Goal: Information Seeking & Learning: Check status

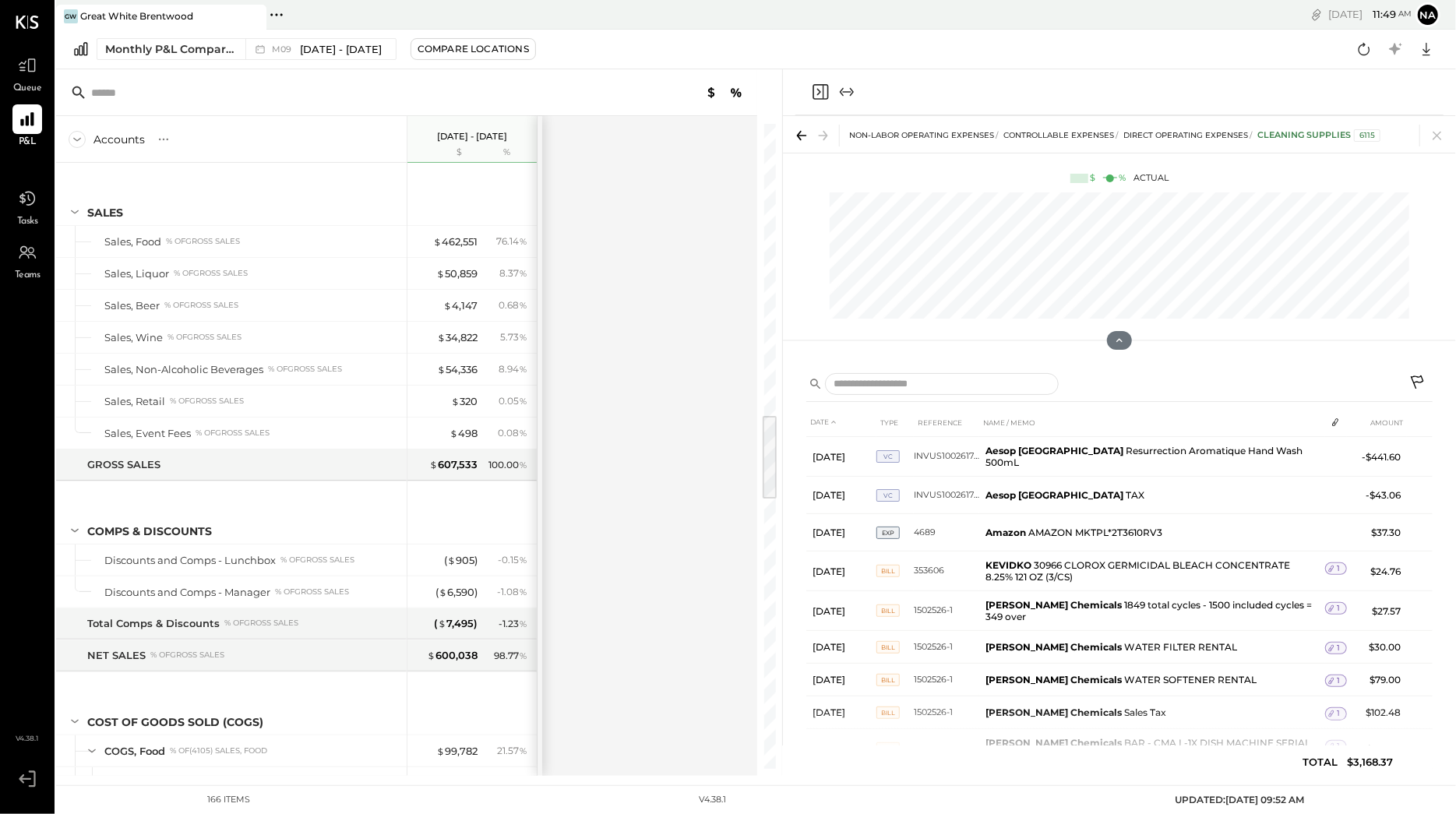
scroll to position [2189, 0]
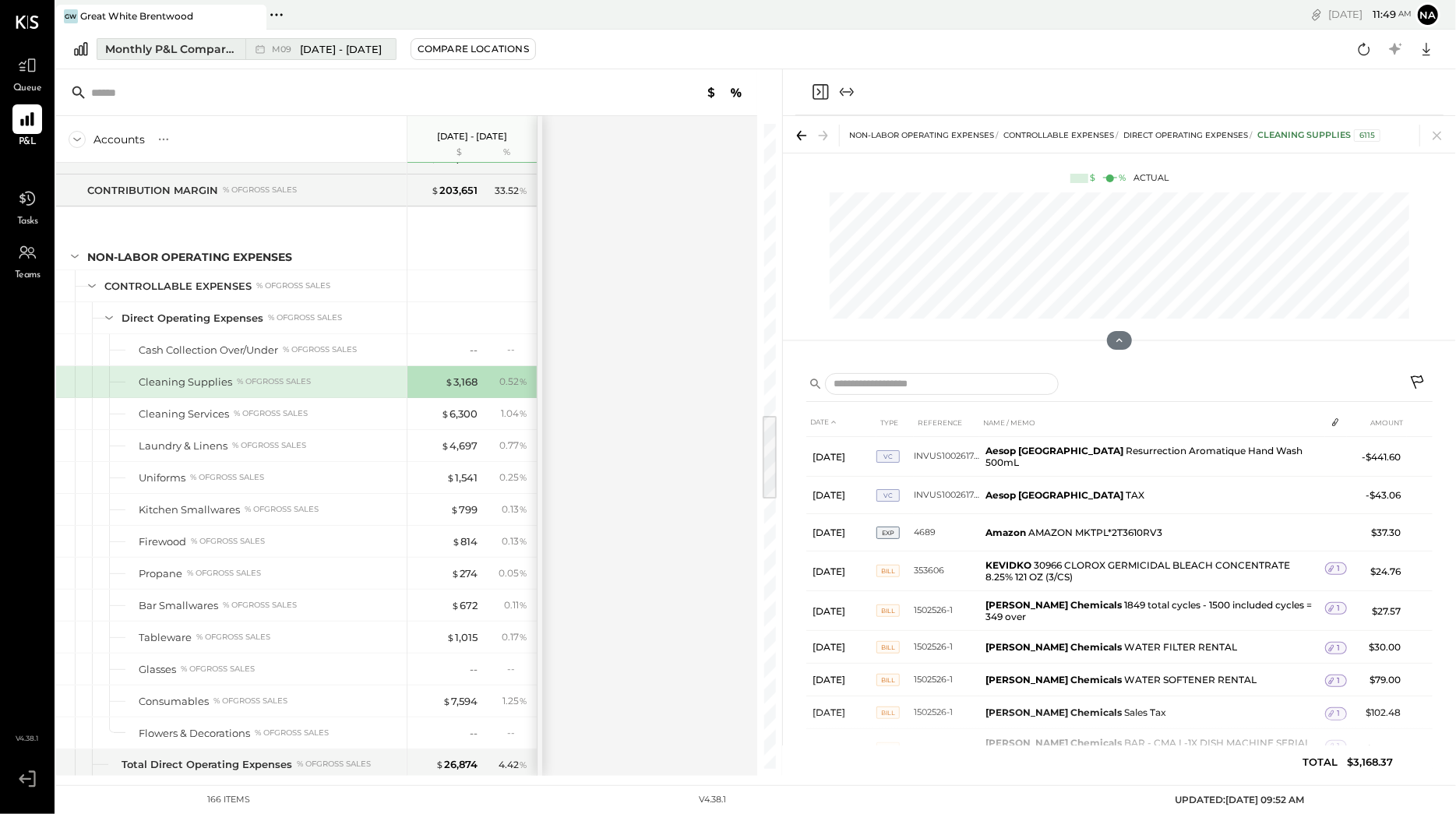
click at [321, 45] on span "[DATE] - [DATE]" at bounding box center [341, 50] width 81 height 14
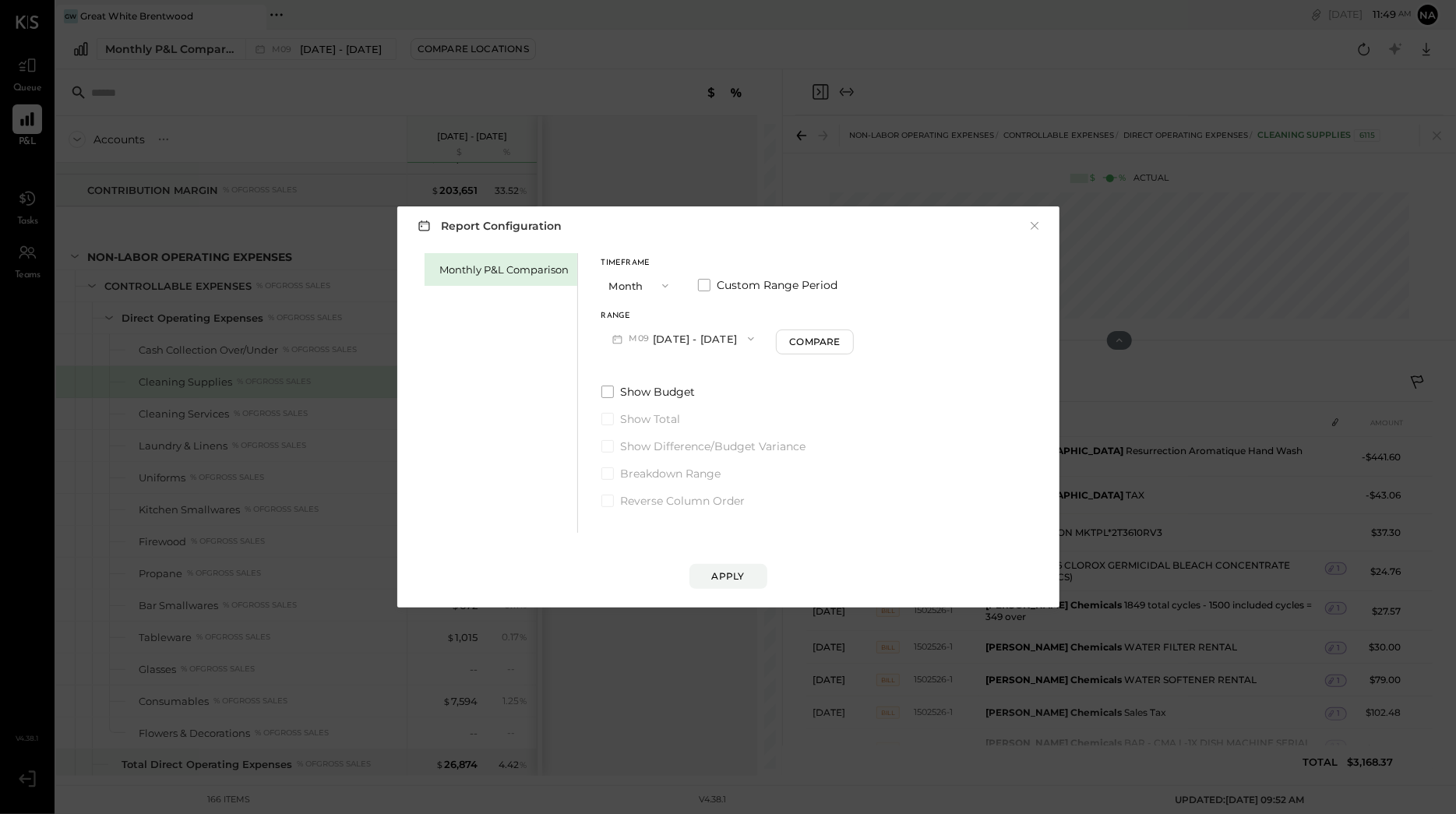
click at [683, 340] on button "M09 [DATE] - [DATE]" at bounding box center [684, 338] width 165 height 29
click at [676, 403] on span "[DATE] - [DATE]" at bounding box center [676, 406] width 74 height 14
click at [733, 575] on div "Apply" at bounding box center [728, 576] width 33 height 14
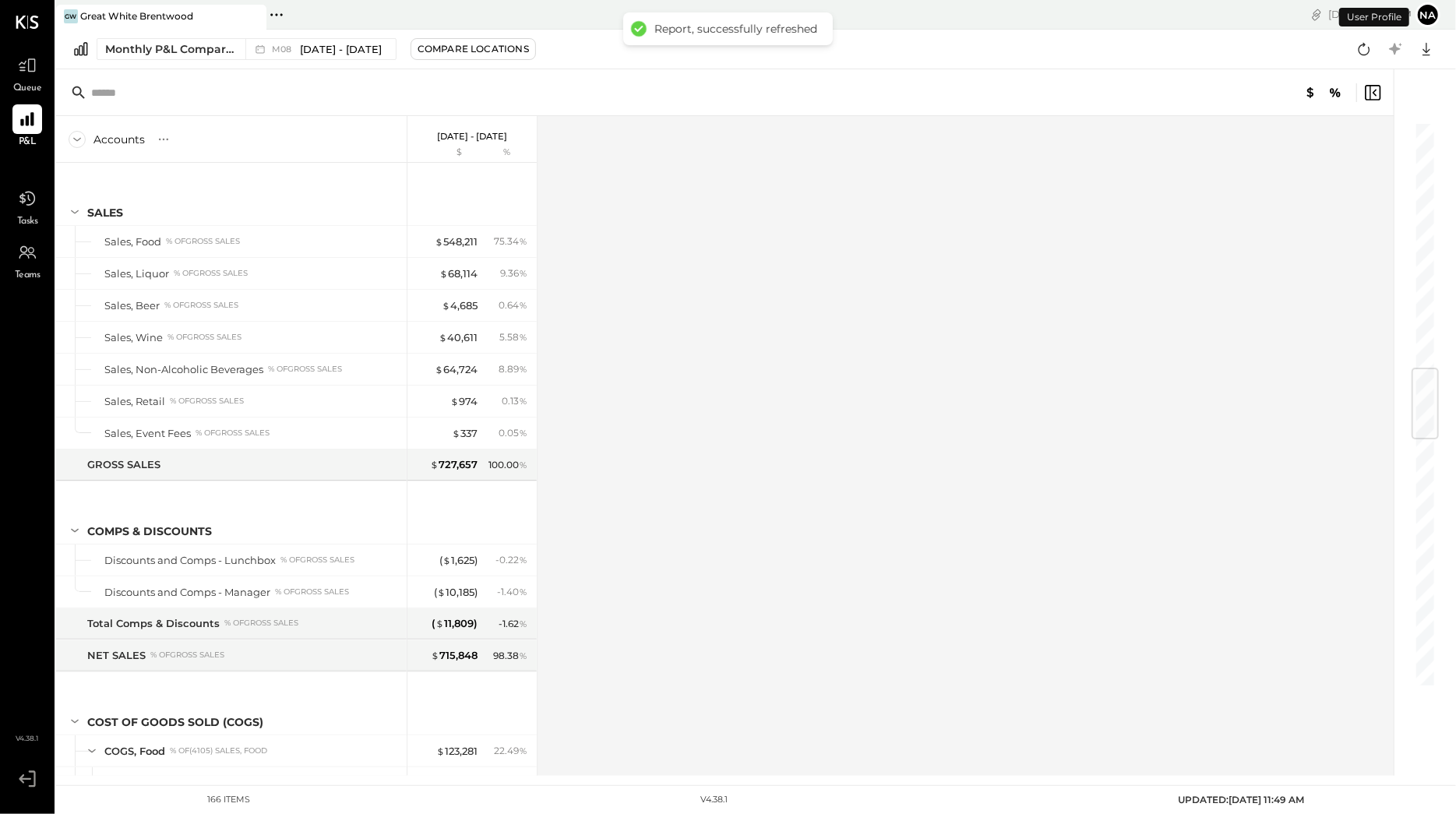
scroll to position [2102, 0]
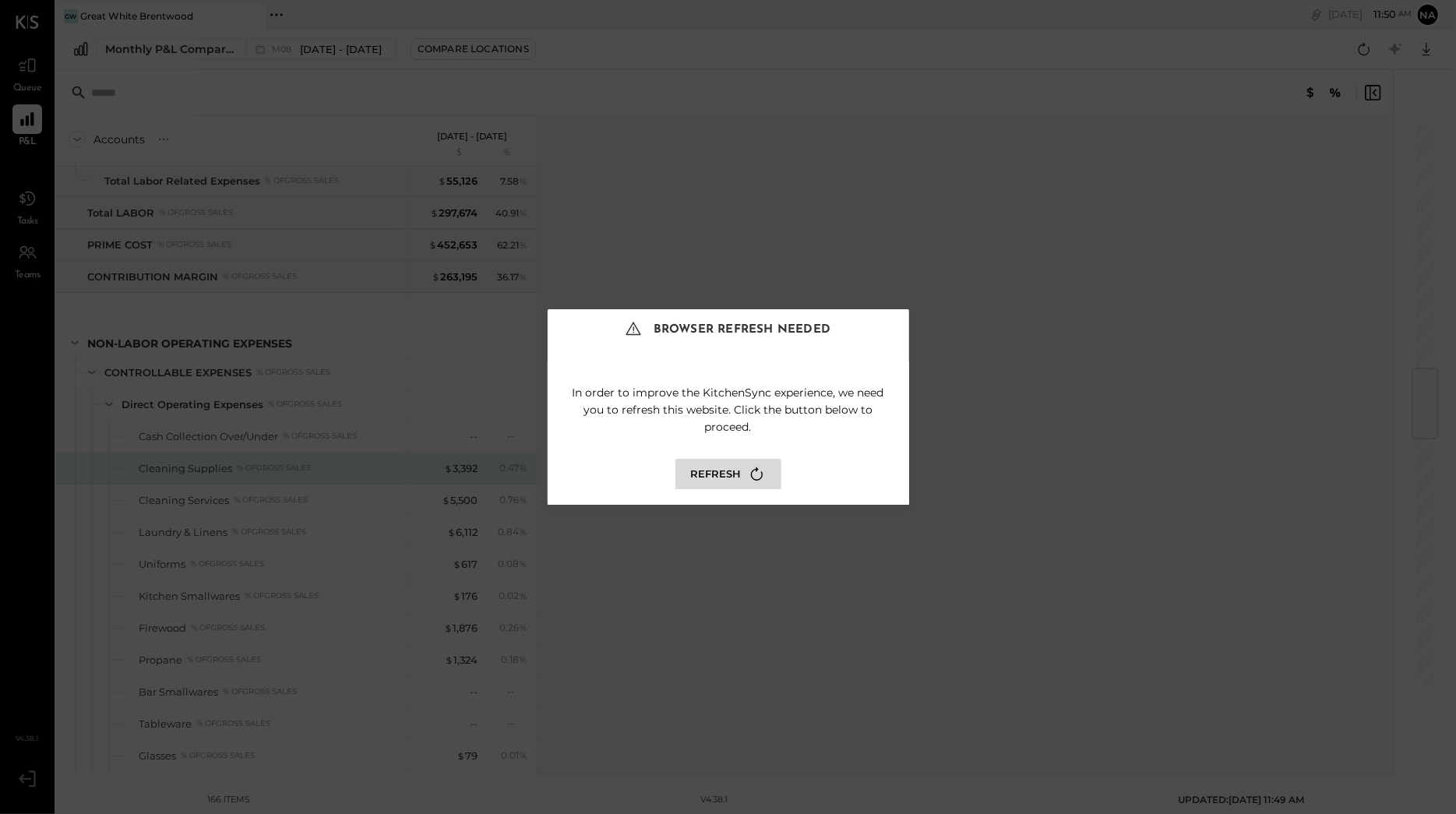
click at [748, 469] on icon at bounding box center [756, 474] width 21 height 21
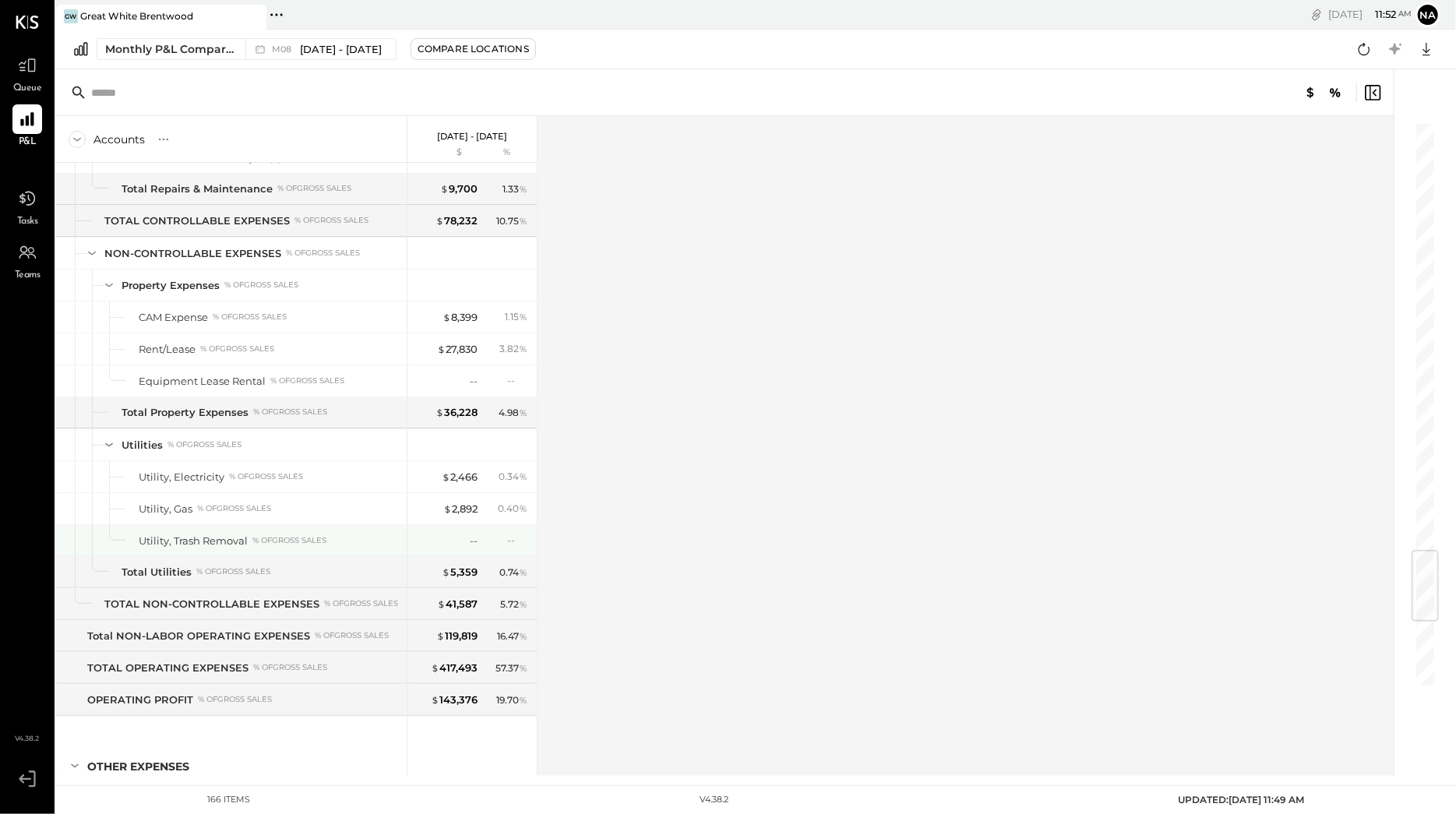
scroll to position [3659, 0]
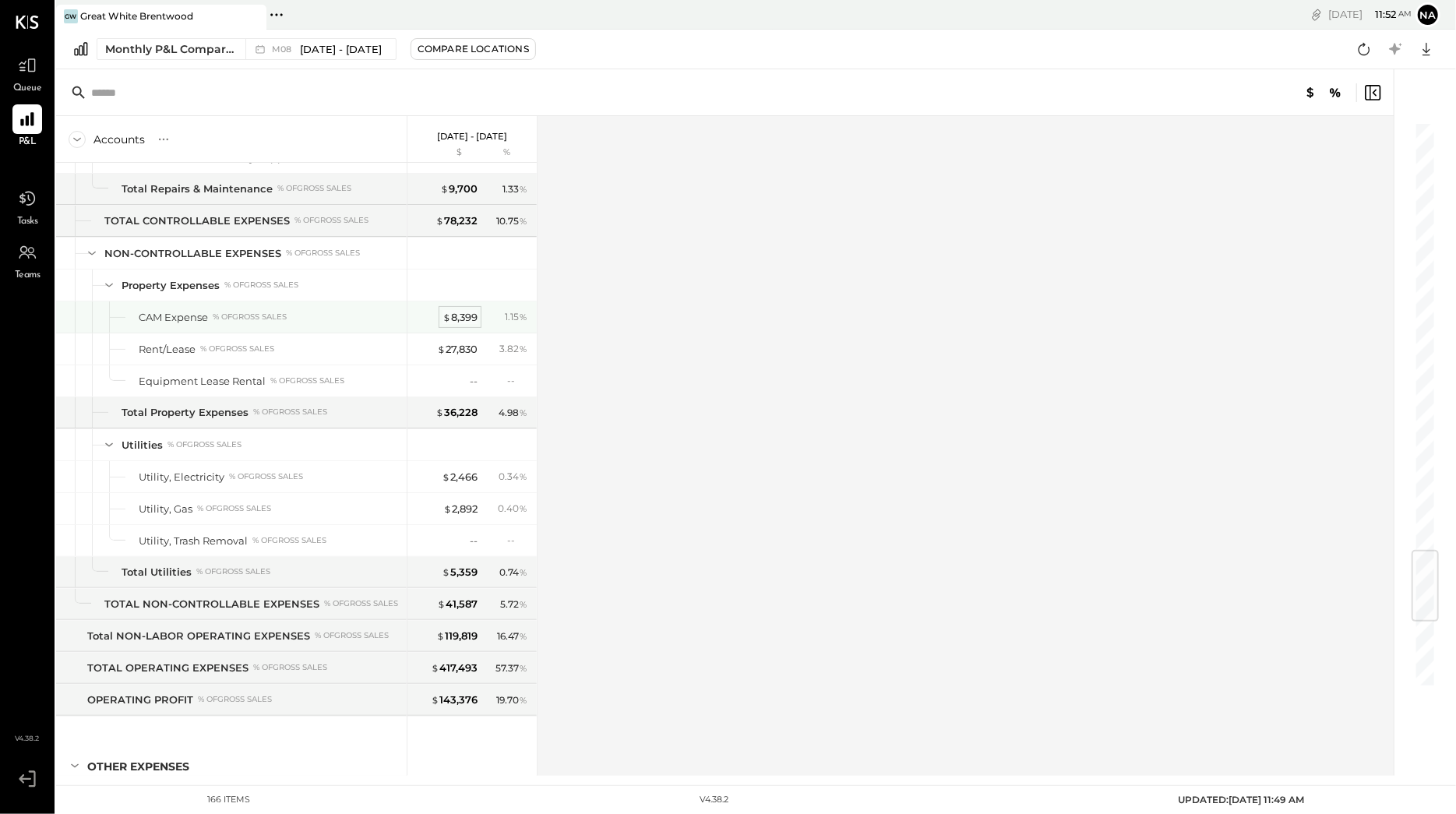
click at [457, 325] on div "$ 8,399" at bounding box center [459, 317] width 35 height 14
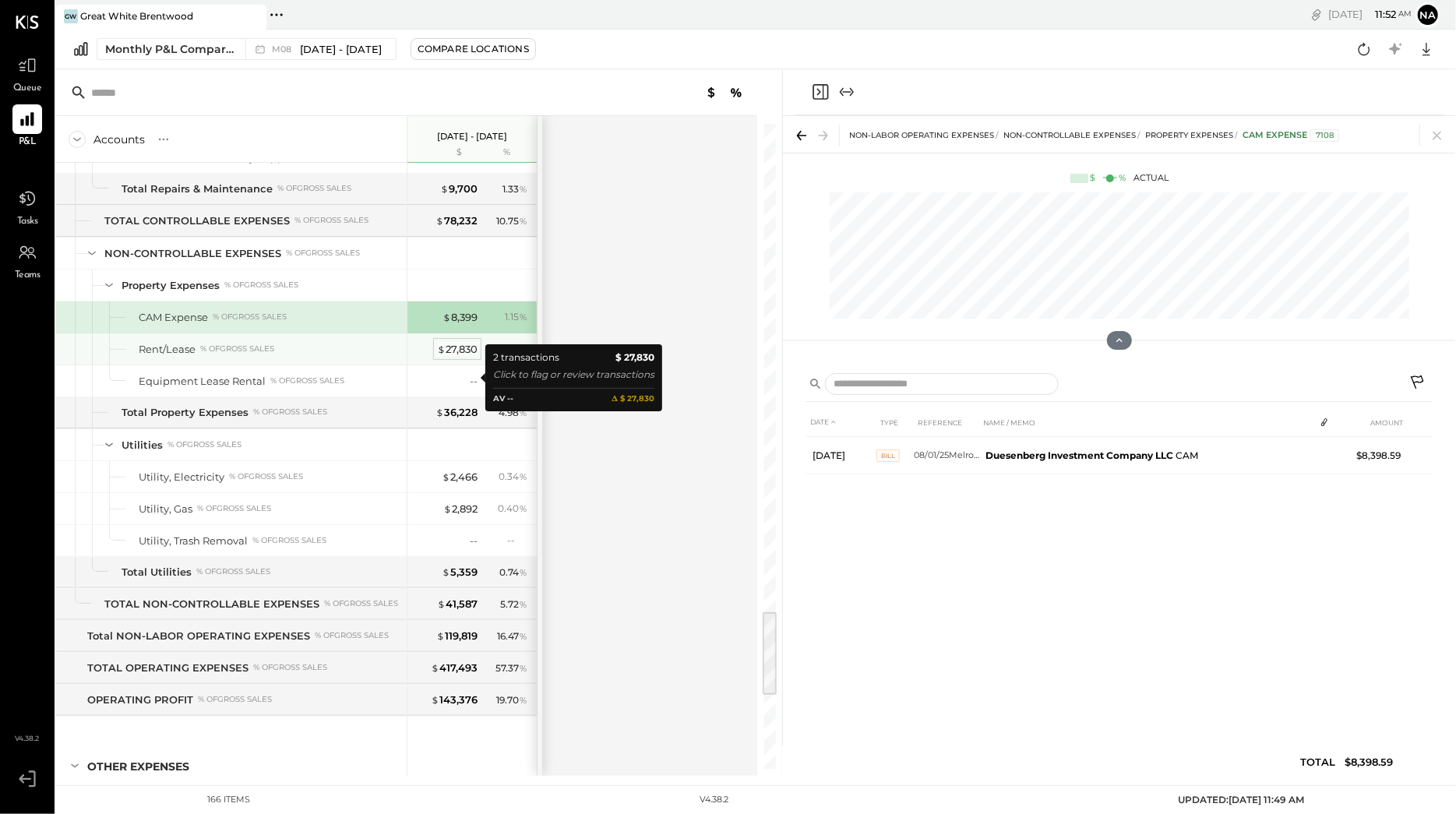
click at [464, 357] on div "$ 27,830" at bounding box center [457, 349] width 41 height 14
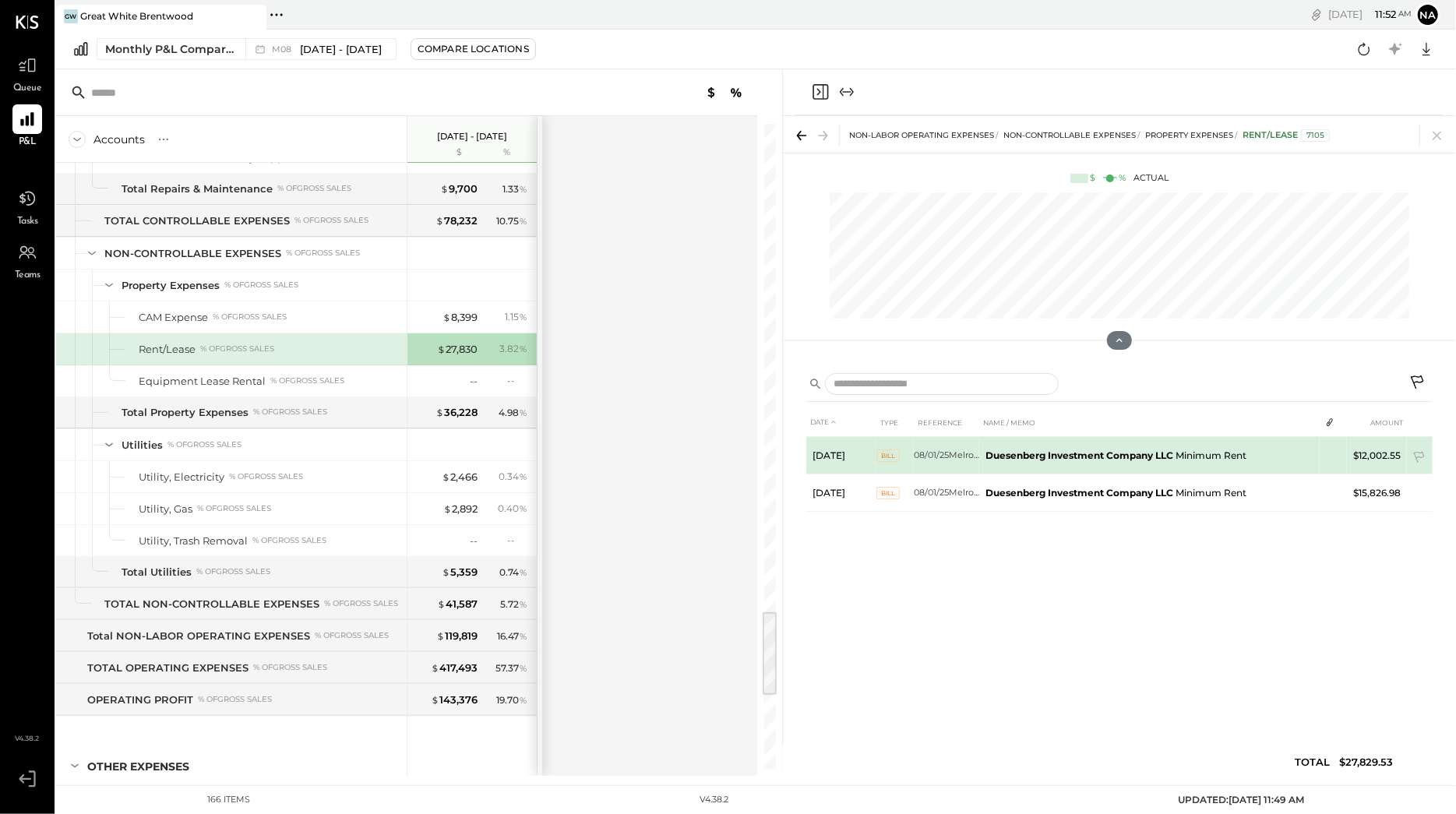
click at [1051, 456] on b "Duesenberg Investment Company LLC" at bounding box center [1080, 455] width 188 height 12
click at [886, 453] on span "BILL" at bounding box center [888, 456] width 24 height 13
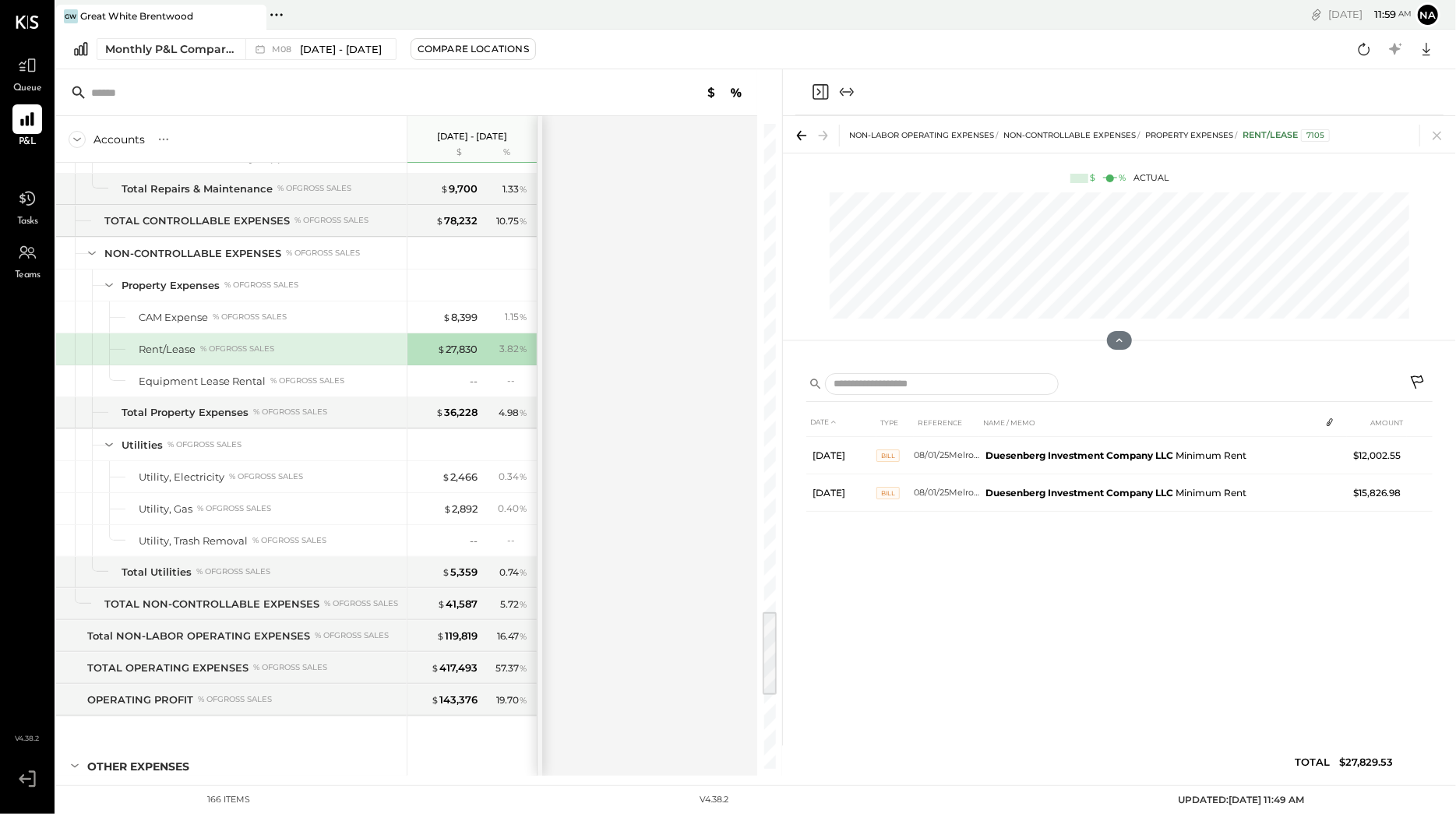
scroll to position [3635, 0]
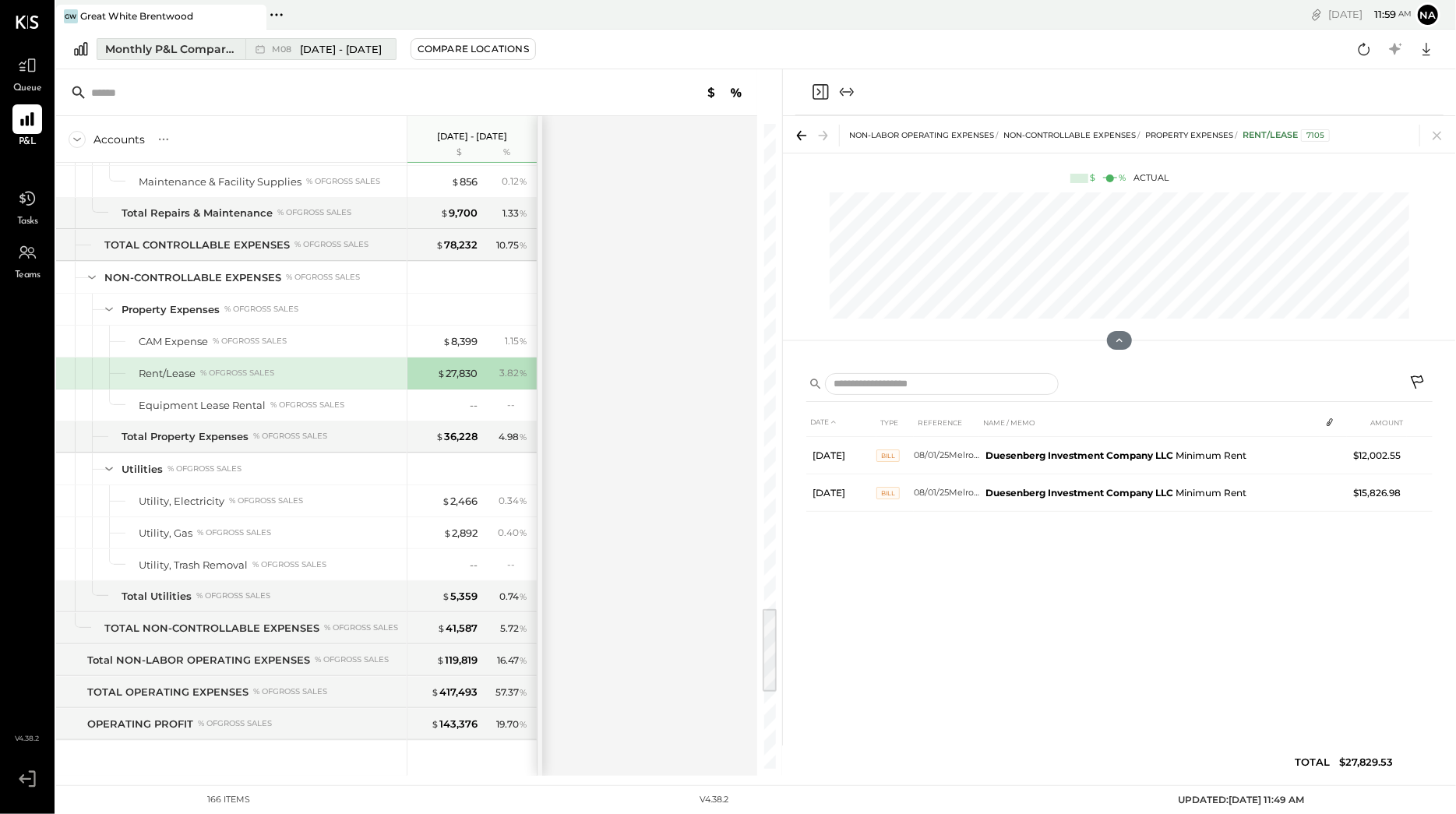
click at [308, 51] on span "[DATE] - [DATE]" at bounding box center [341, 50] width 81 height 14
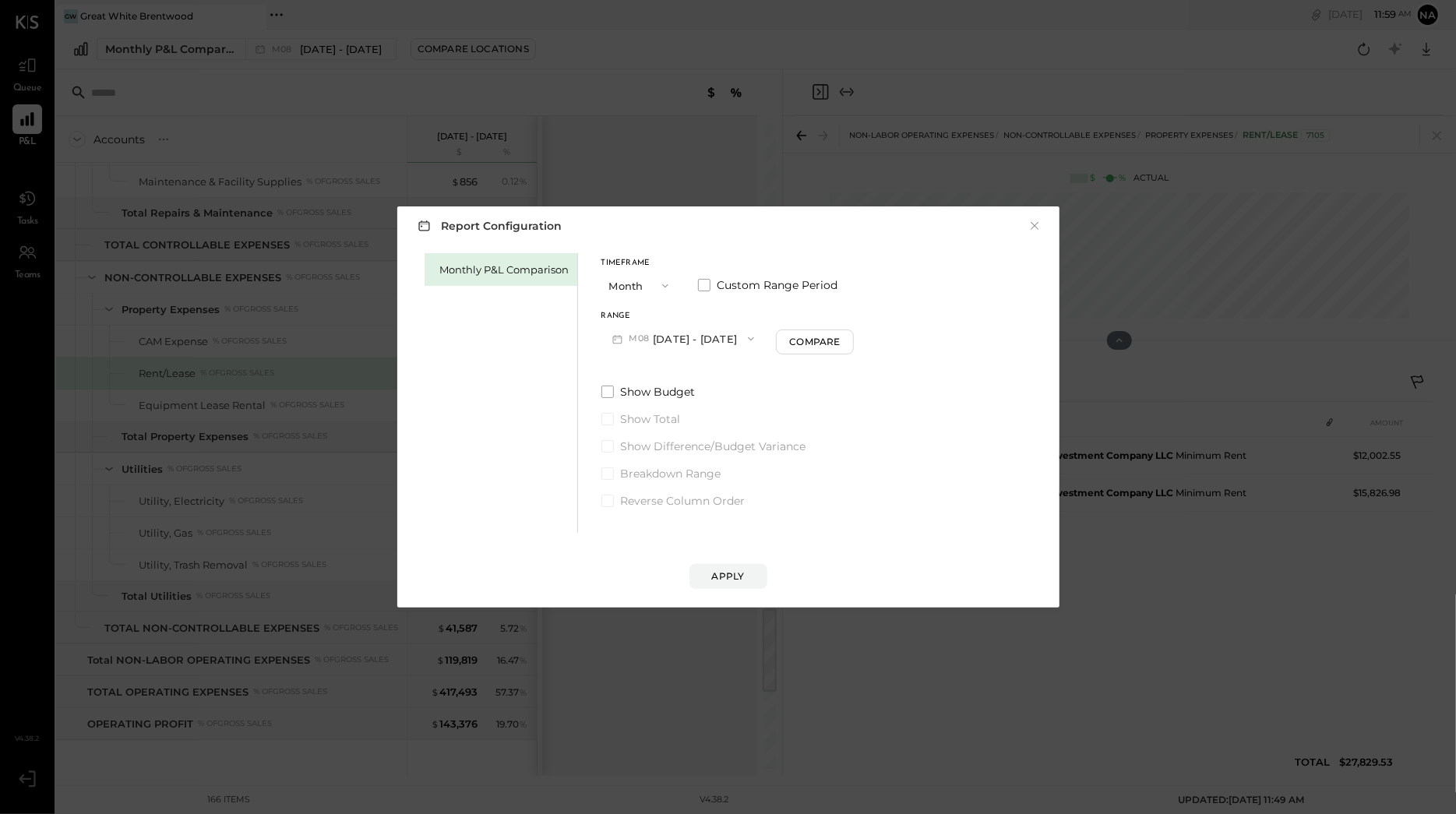
click at [677, 347] on button "M08 Aug 1 - 31, 2025" at bounding box center [684, 338] width 165 height 29
click at [680, 374] on span "[DATE] - [DATE]" at bounding box center [676, 374] width 74 height 14
click at [733, 558] on div "Apply" at bounding box center [729, 561] width 631 height 56
click at [729, 569] on button "Apply" at bounding box center [728, 577] width 78 height 25
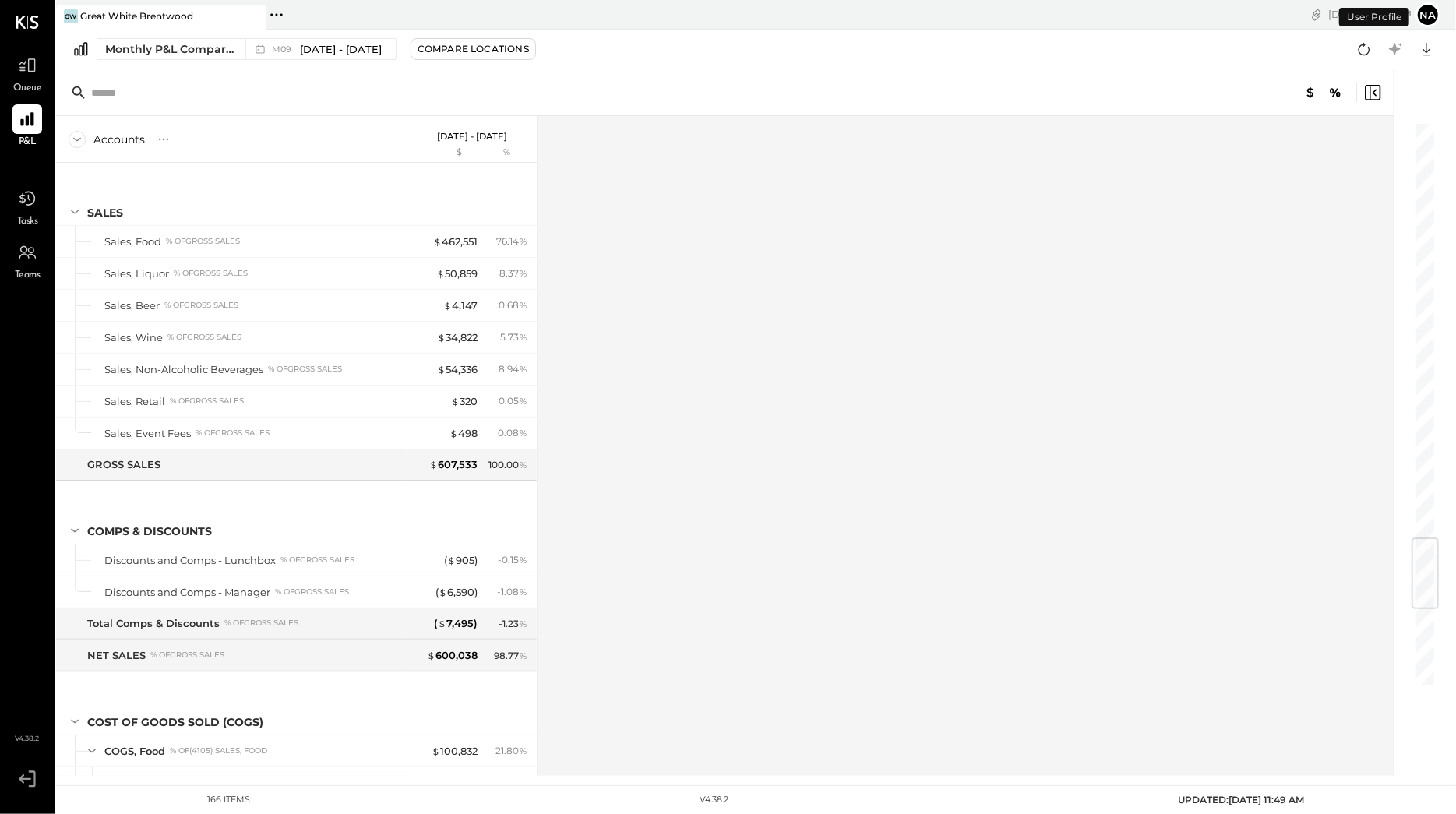
scroll to position [3552, 0]
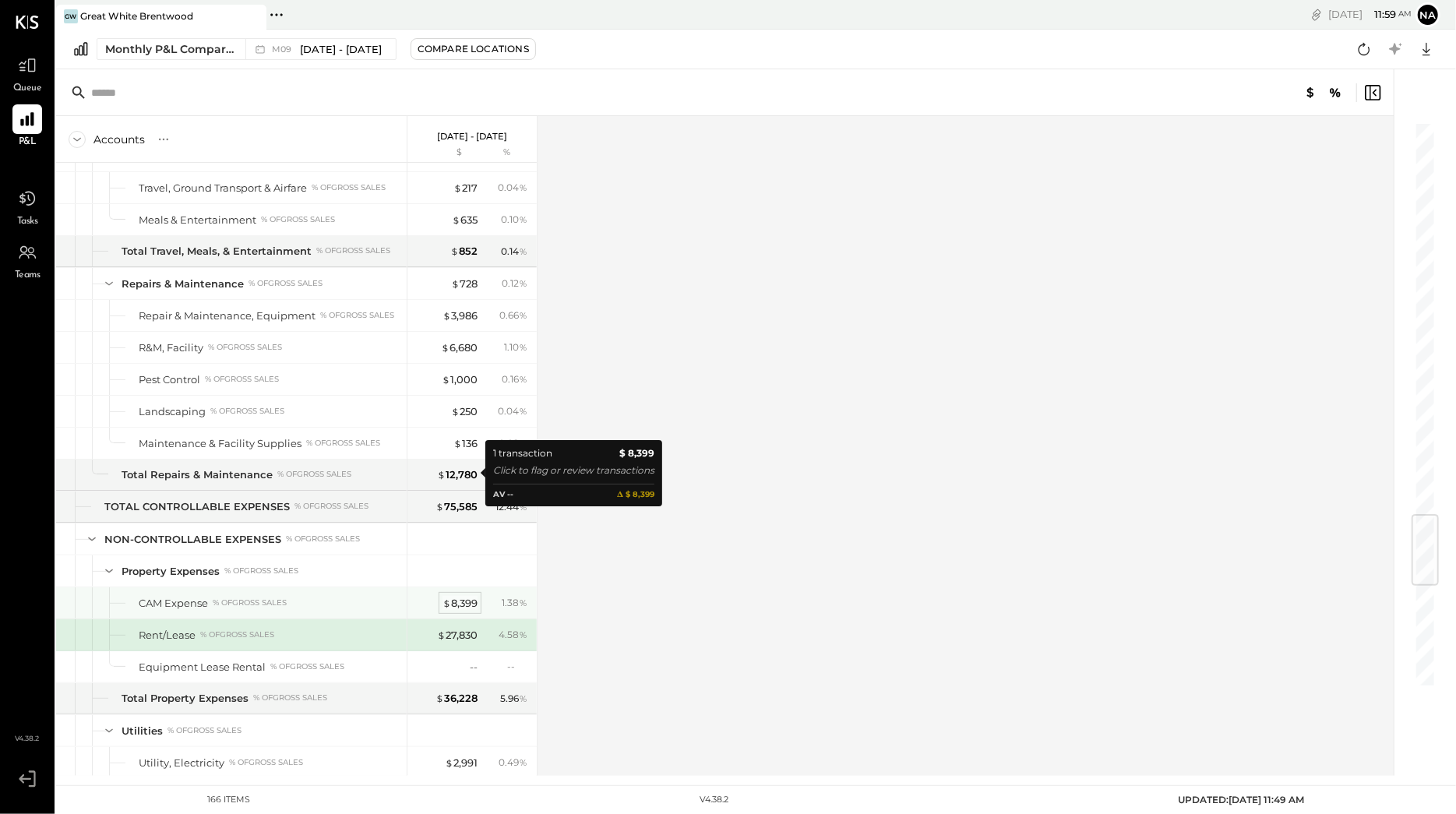
scroll to position [3335, 0]
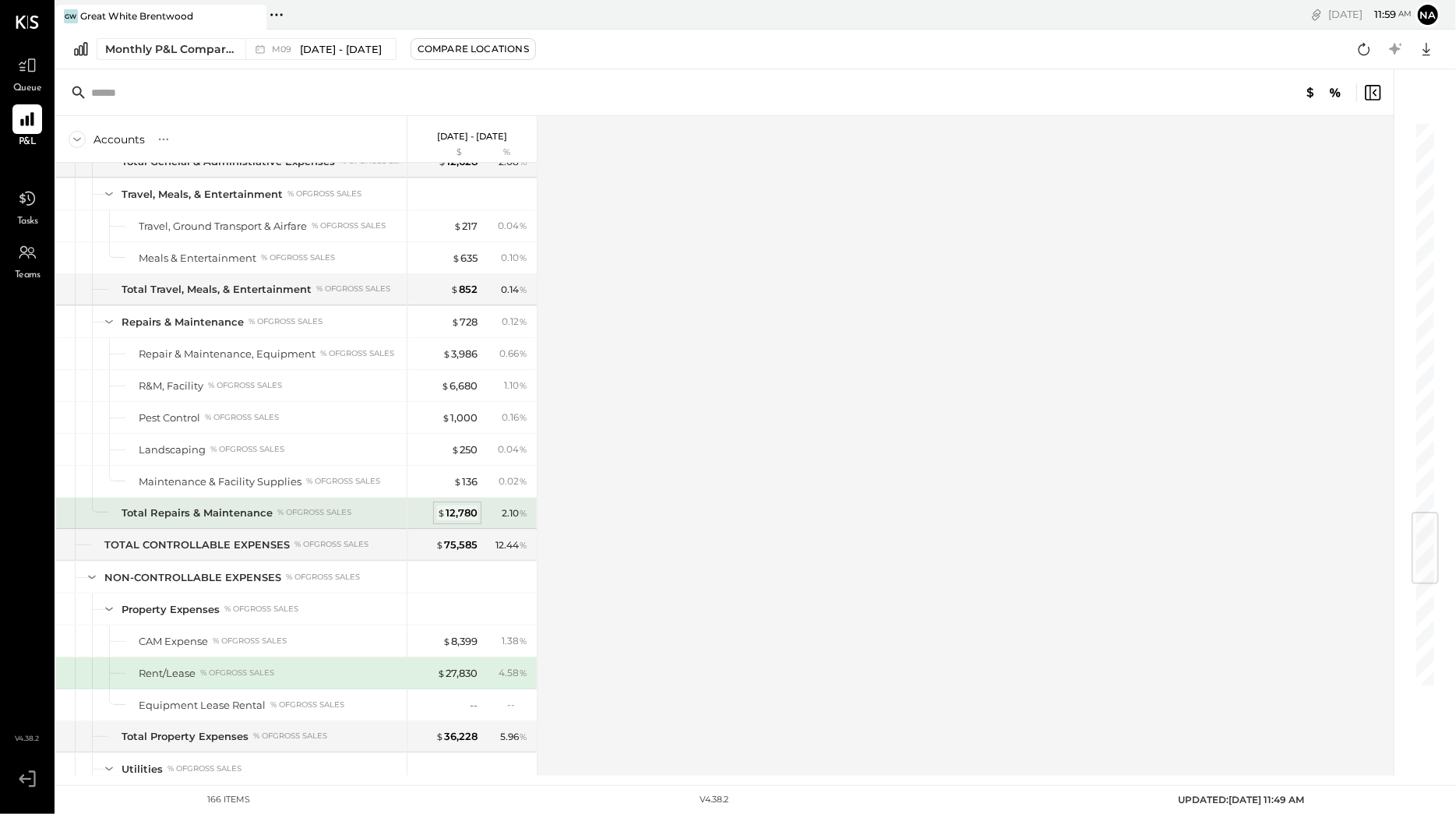
click at [456, 520] on div "$ 12,780" at bounding box center [457, 513] width 41 height 14
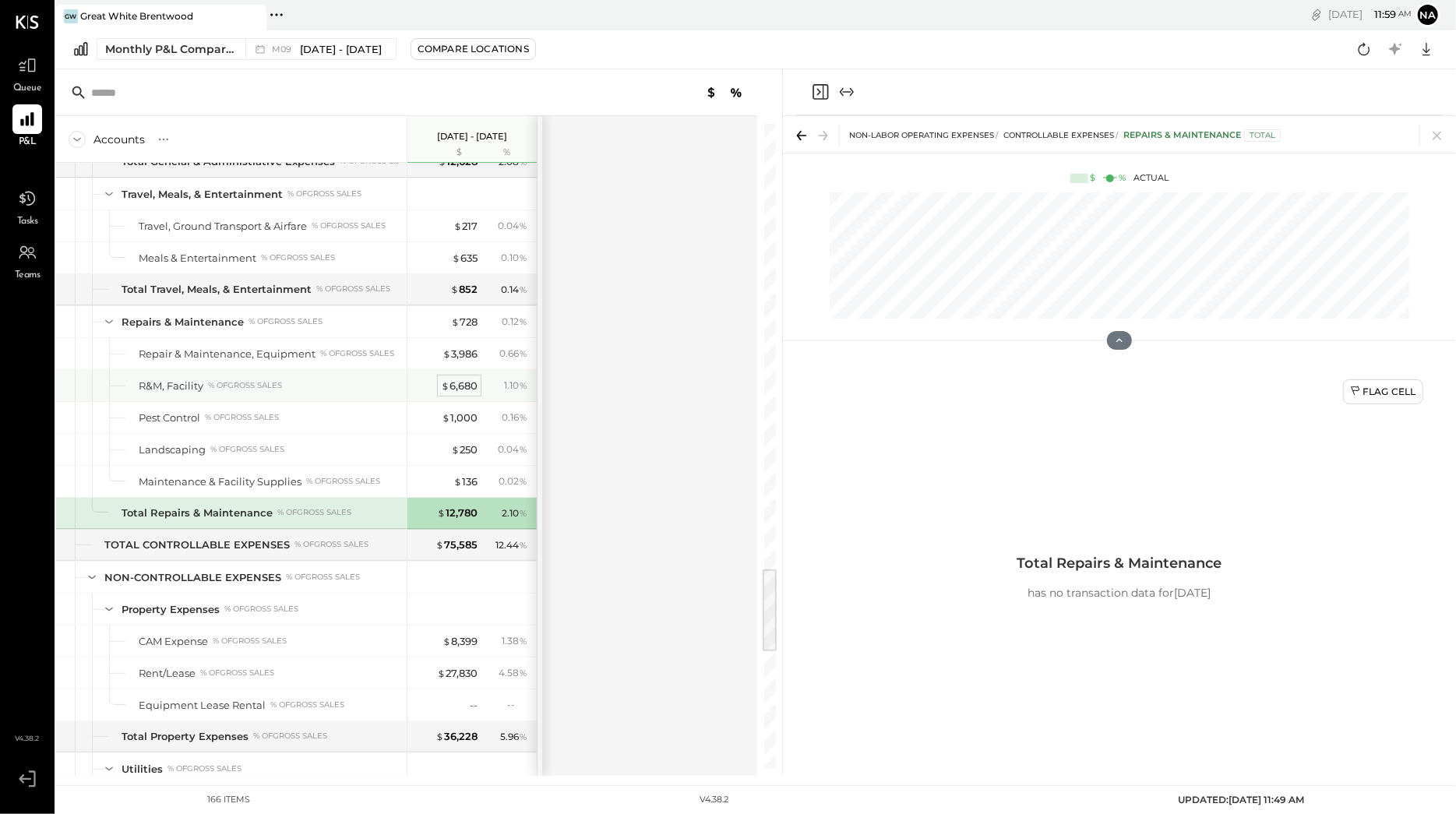
click at [452, 393] on div "$ 6,680" at bounding box center [459, 386] width 36 height 14
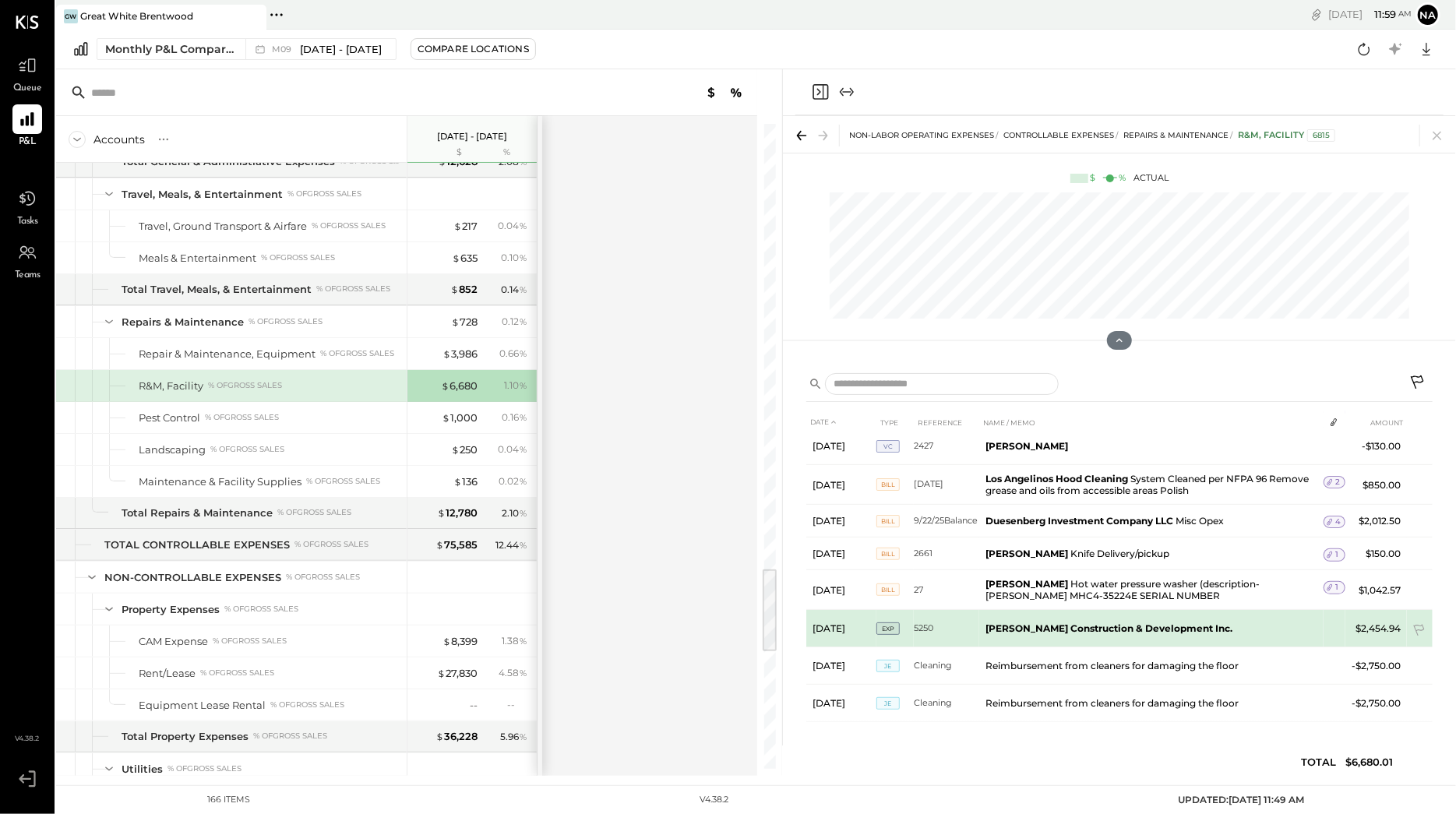
scroll to position [57, 0]
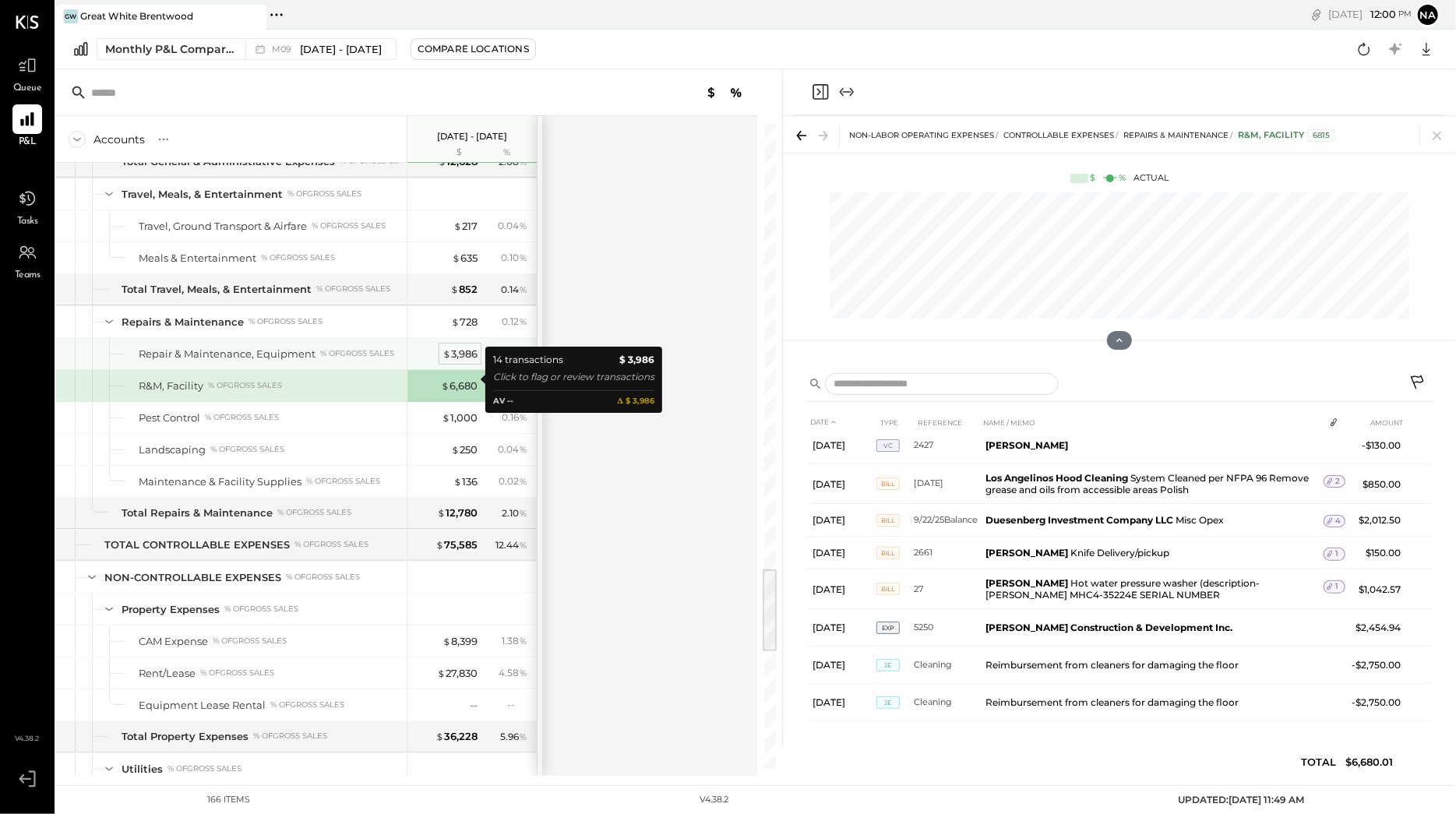
click at [450, 362] on div "$ 3,986" at bounding box center [459, 354] width 35 height 14
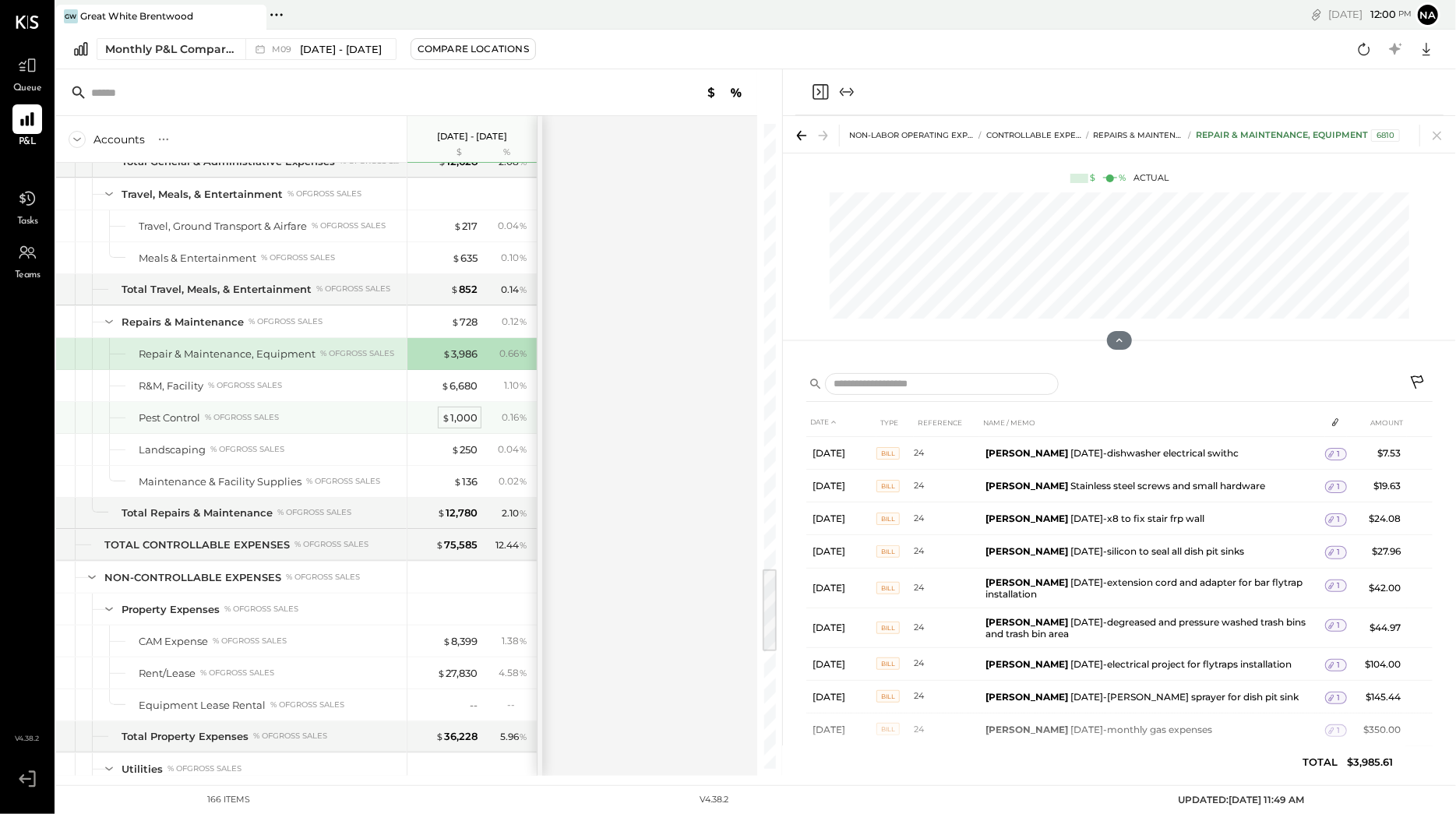
click at [472, 425] on div "$ 1,000" at bounding box center [459, 418] width 36 height 14
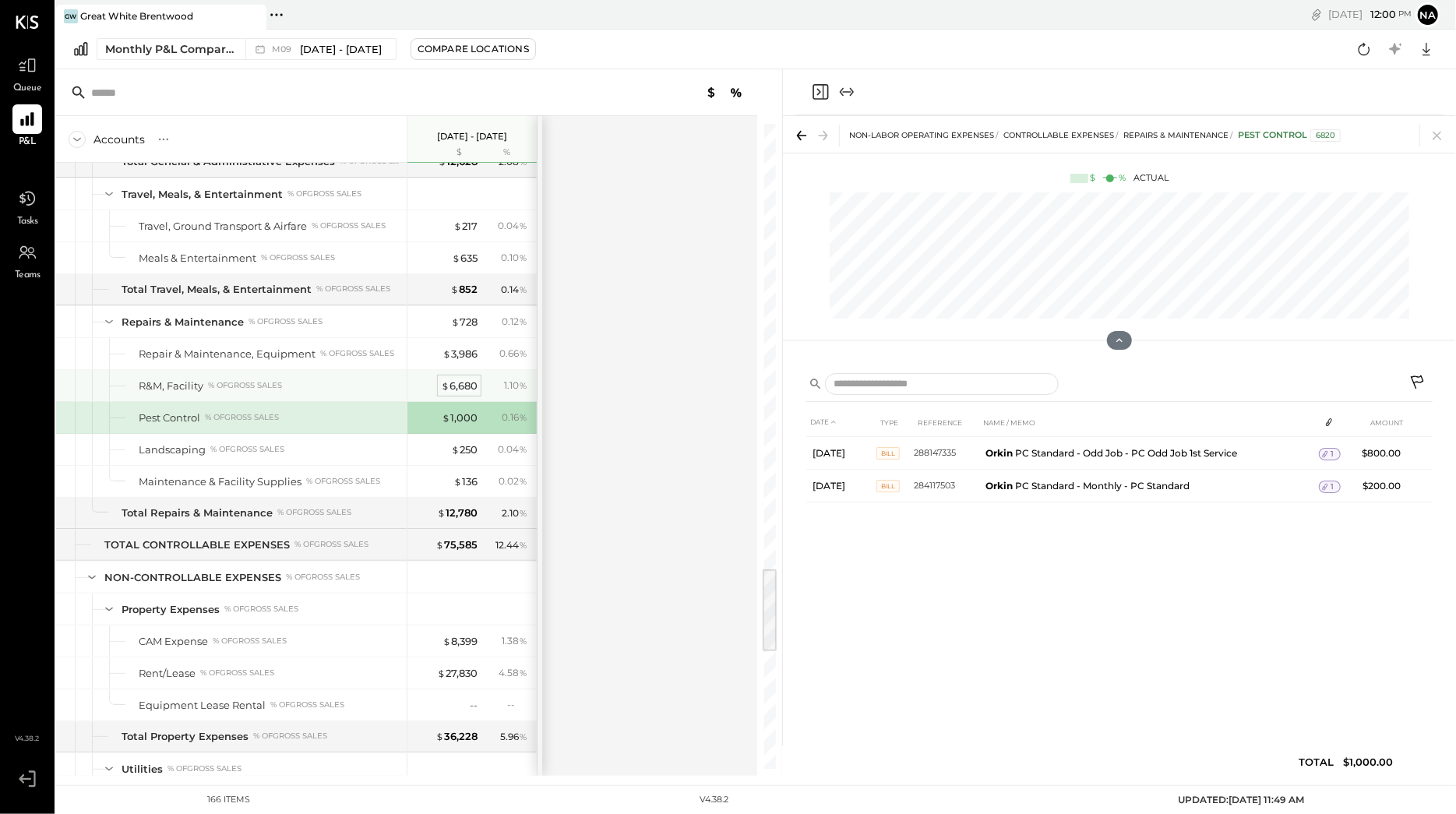
click at [466, 393] on div "$ 6,680" at bounding box center [459, 386] width 36 height 14
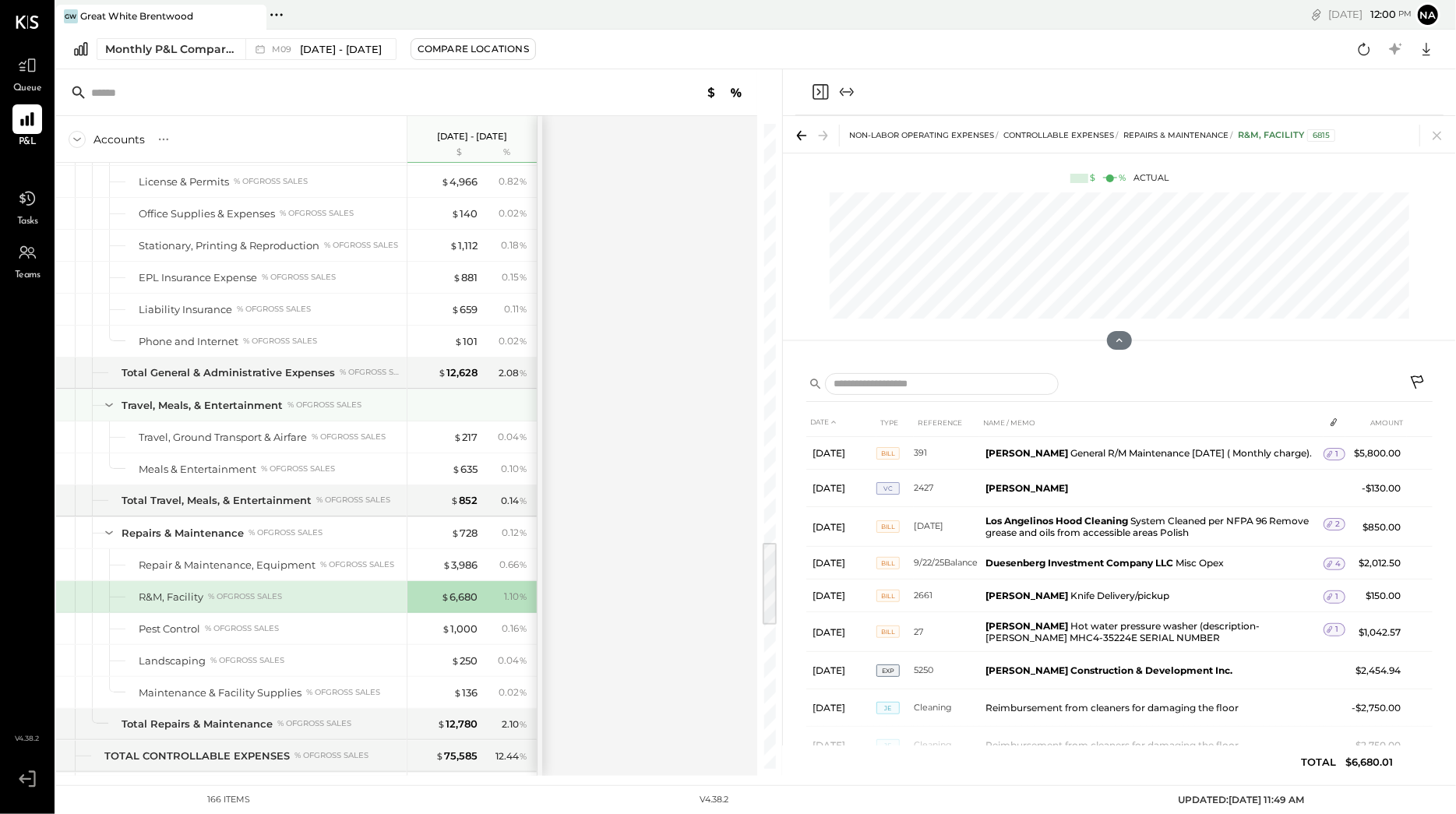
scroll to position [3176, 0]
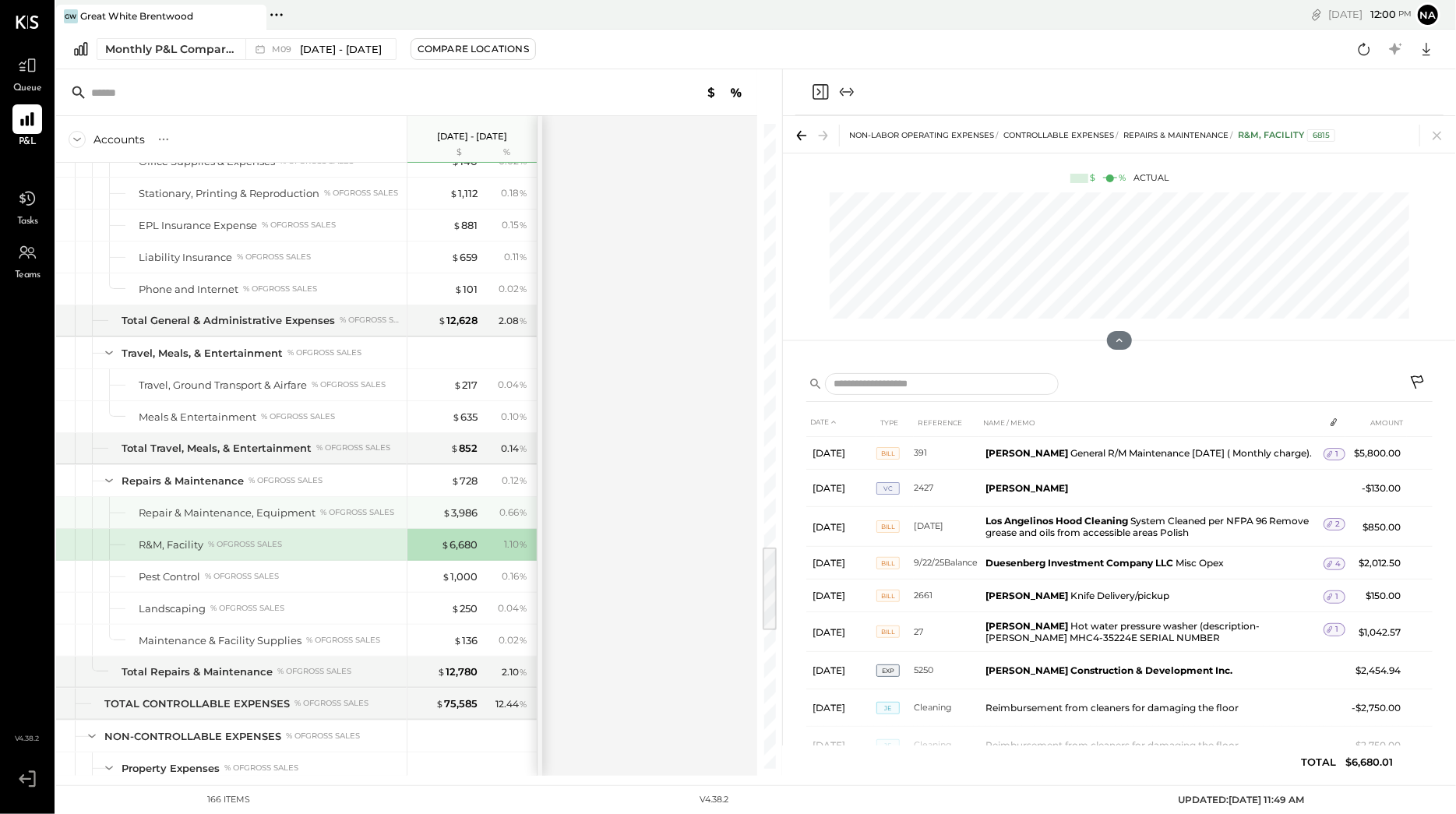
click at [456, 528] on div "$ 3,986 0.66 %" at bounding box center [473, 513] width 117 height 31
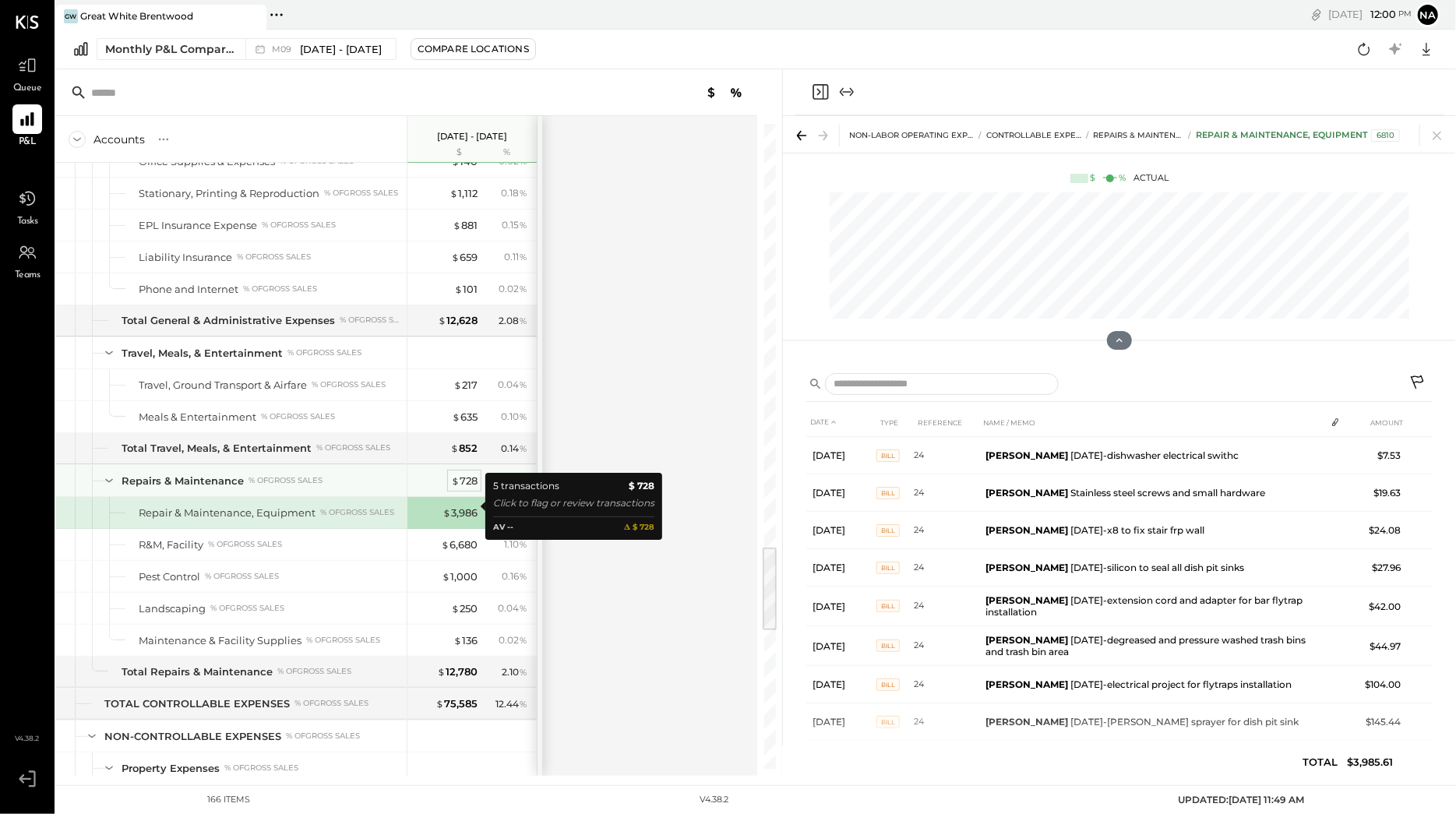
click at [459, 487] on span "$" at bounding box center [455, 481] width 8 height 13
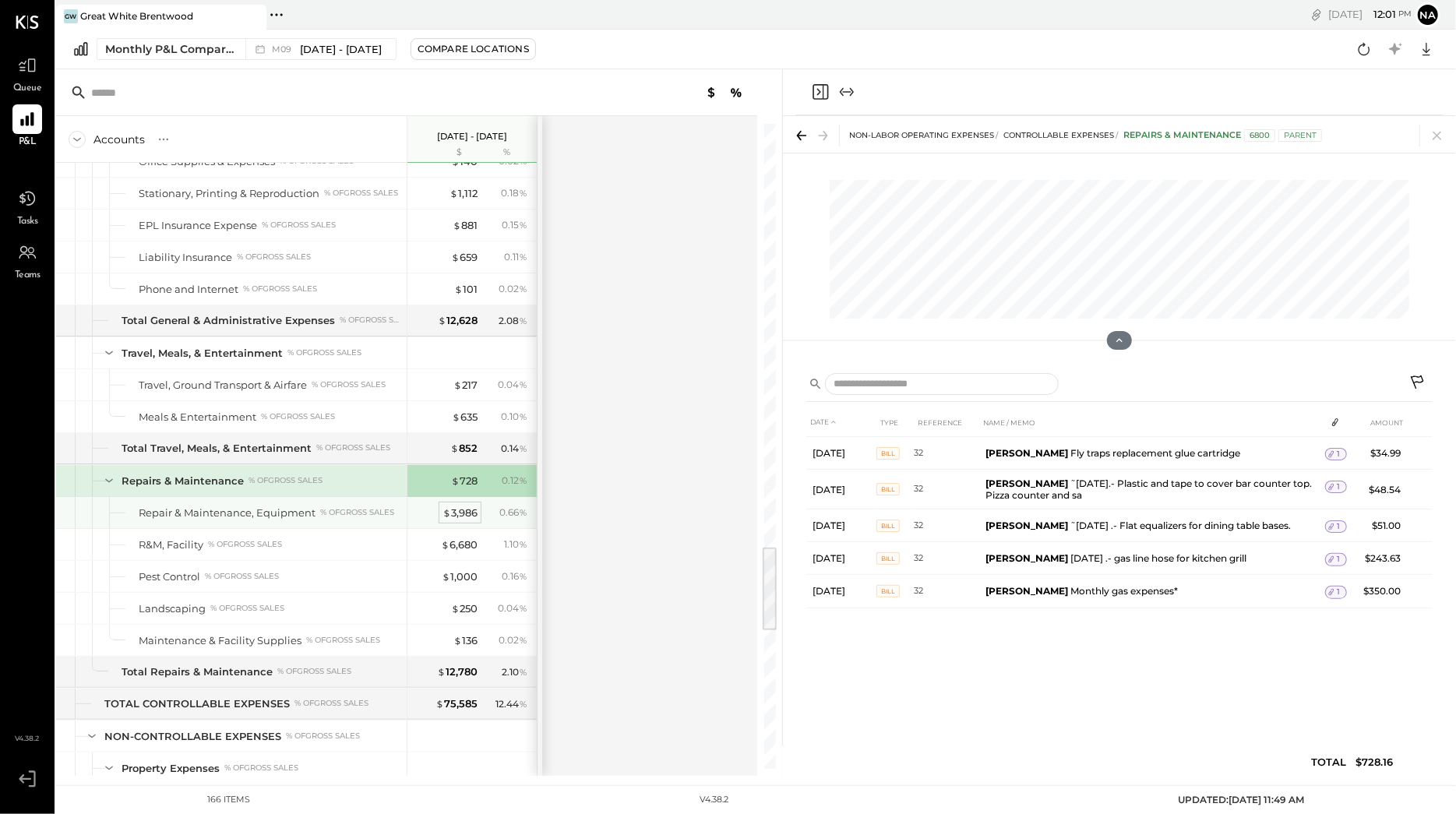
click at [457, 520] on div "$ 3,986" at bounding box center [459, 513] width 35 height 14
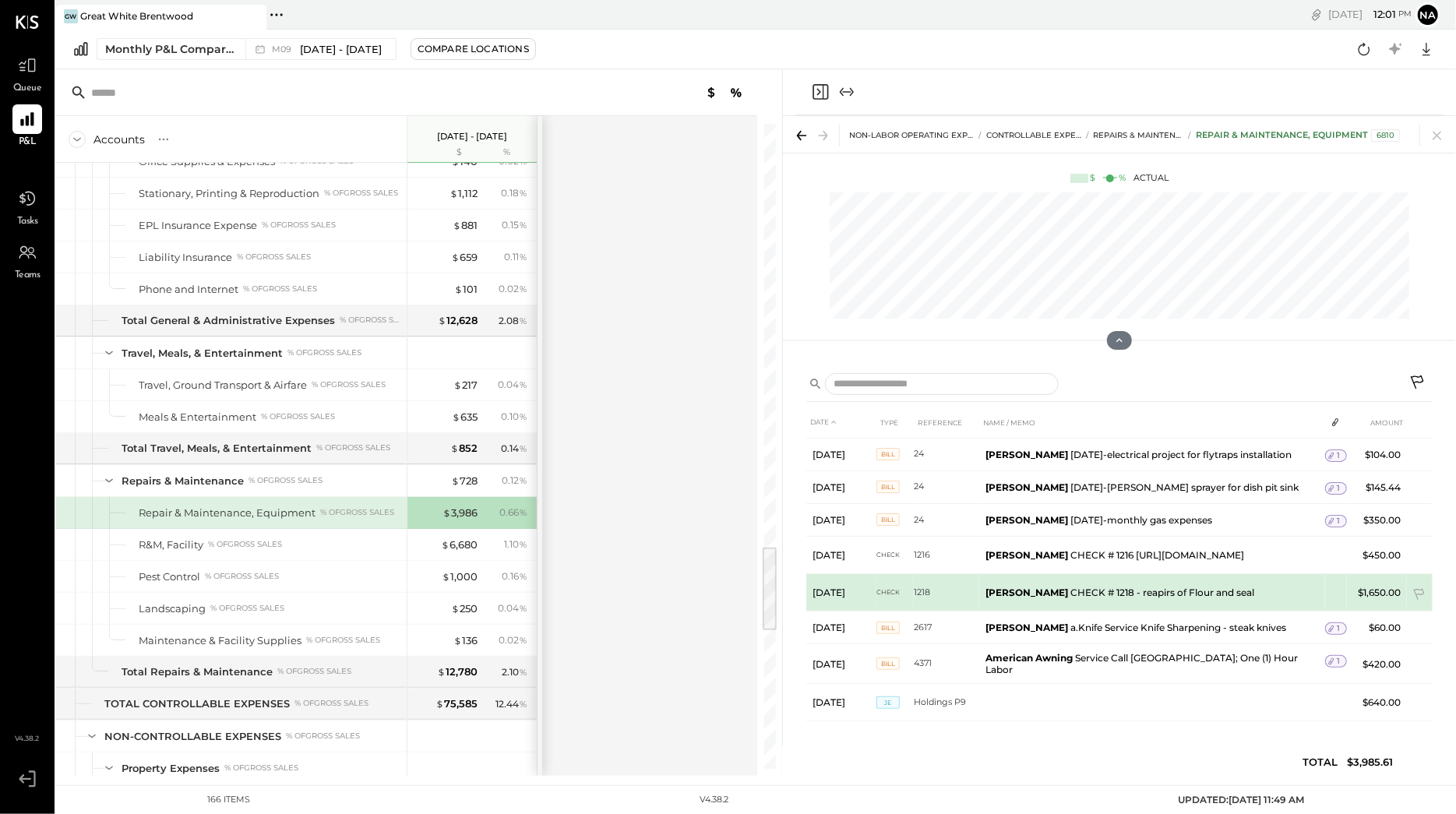
scroll to position [243, 0]
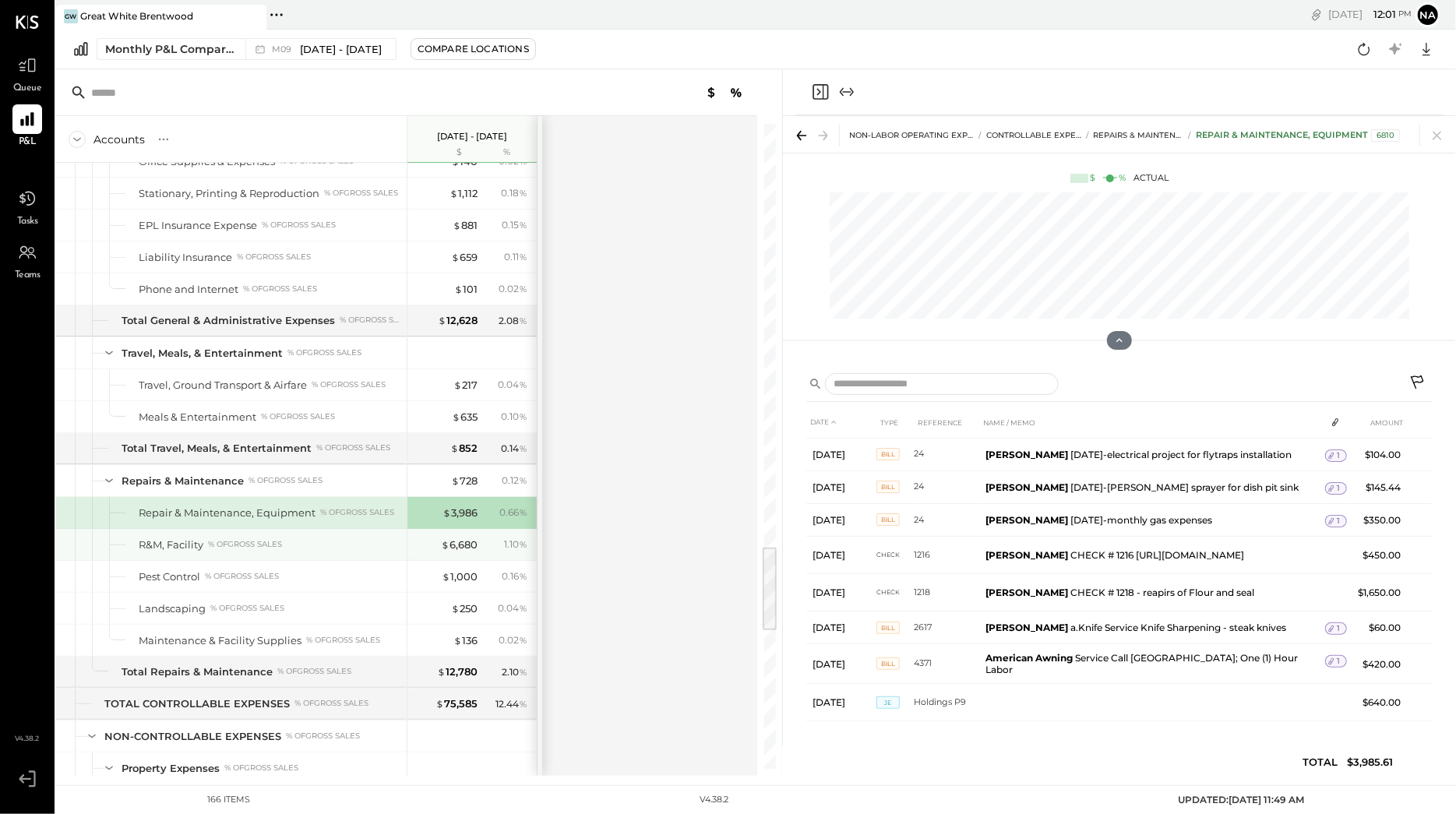
click at [466, 560] on div "$ 6,680 1.10 %" at bounding box center [473, 544] width 117 height 31
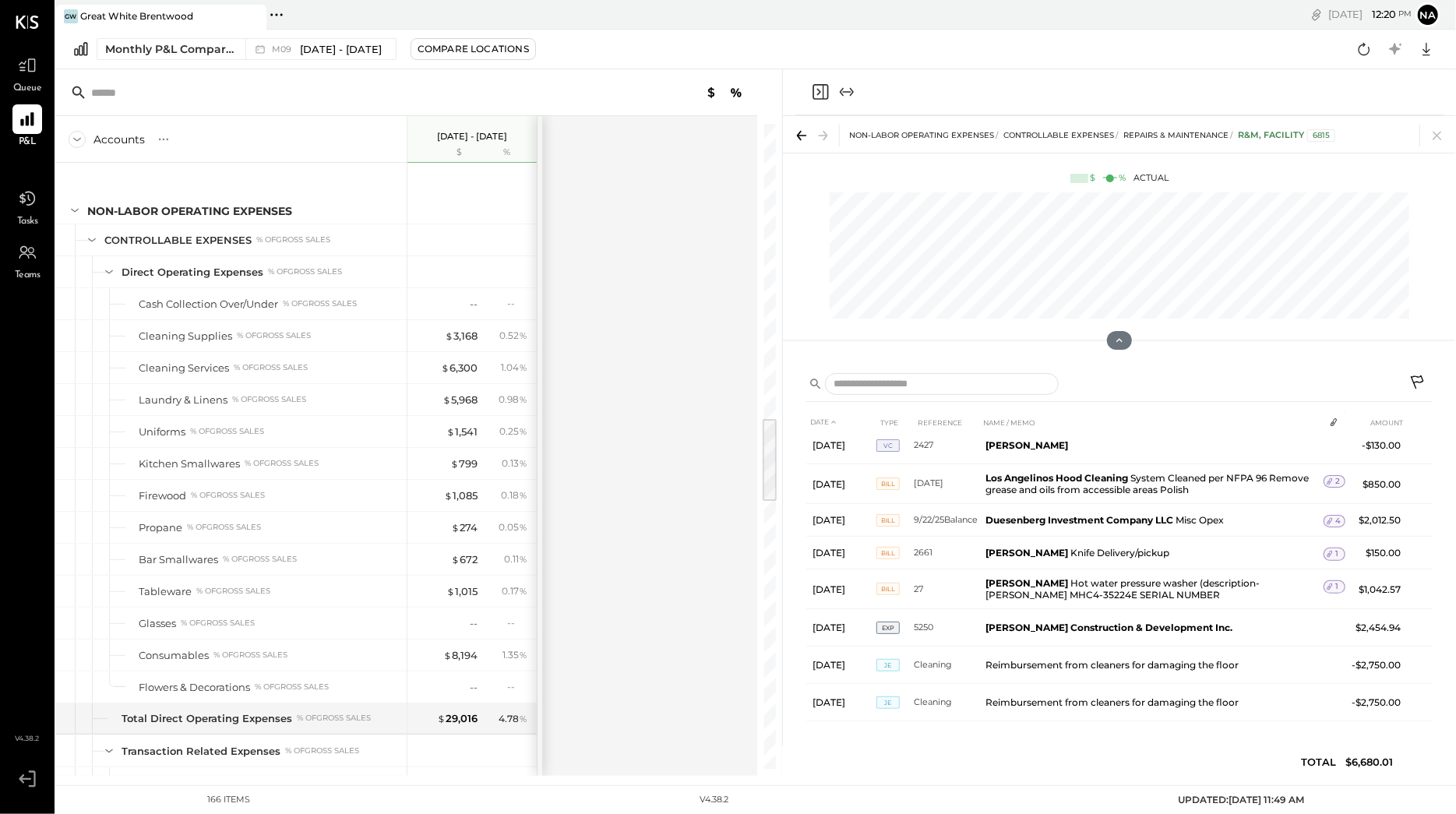
scroll to position [2198, 0]
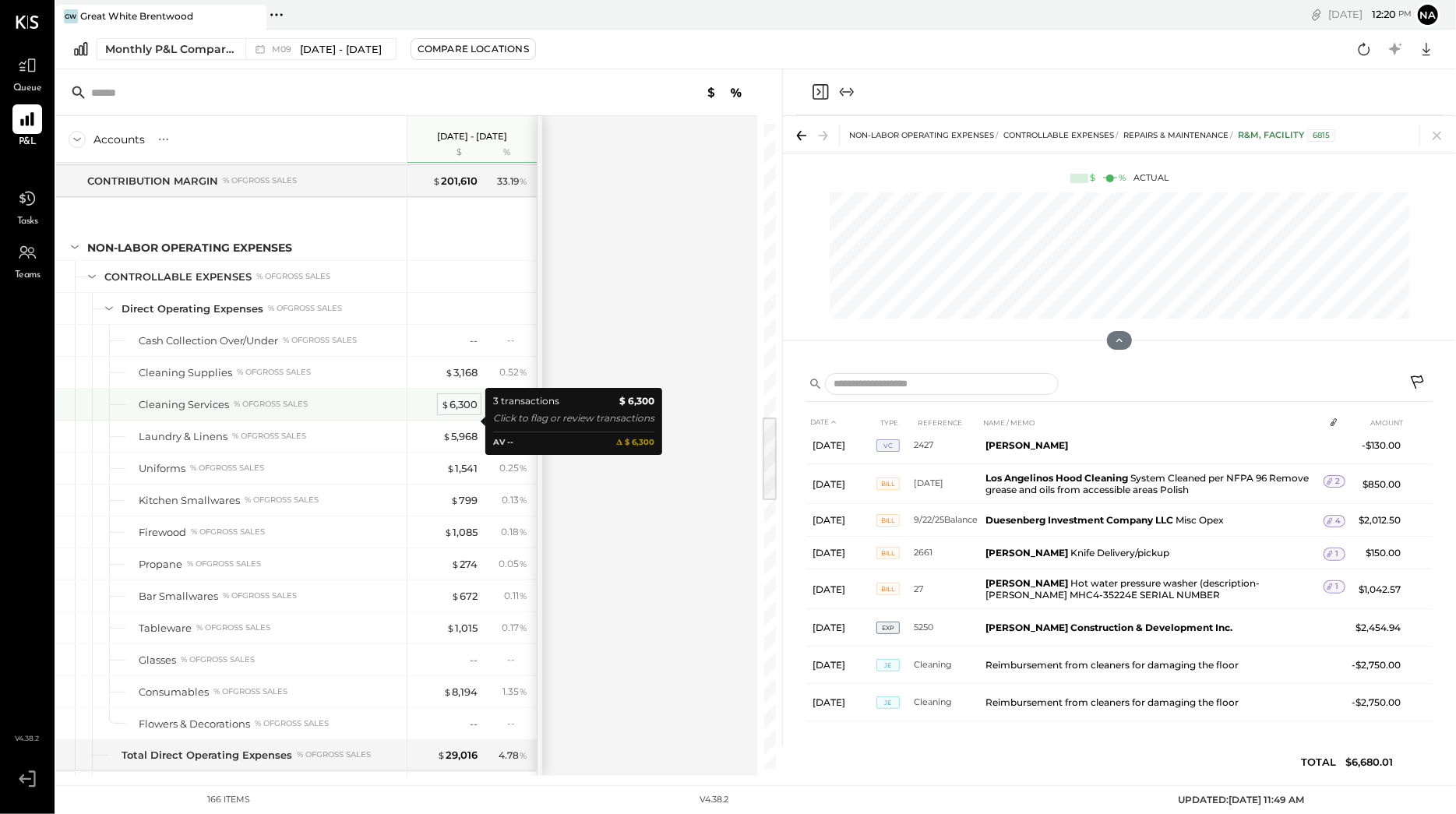
click at [468, 412] on div "$ 6,300" at bounding box center [459, 404] width 36 height 14
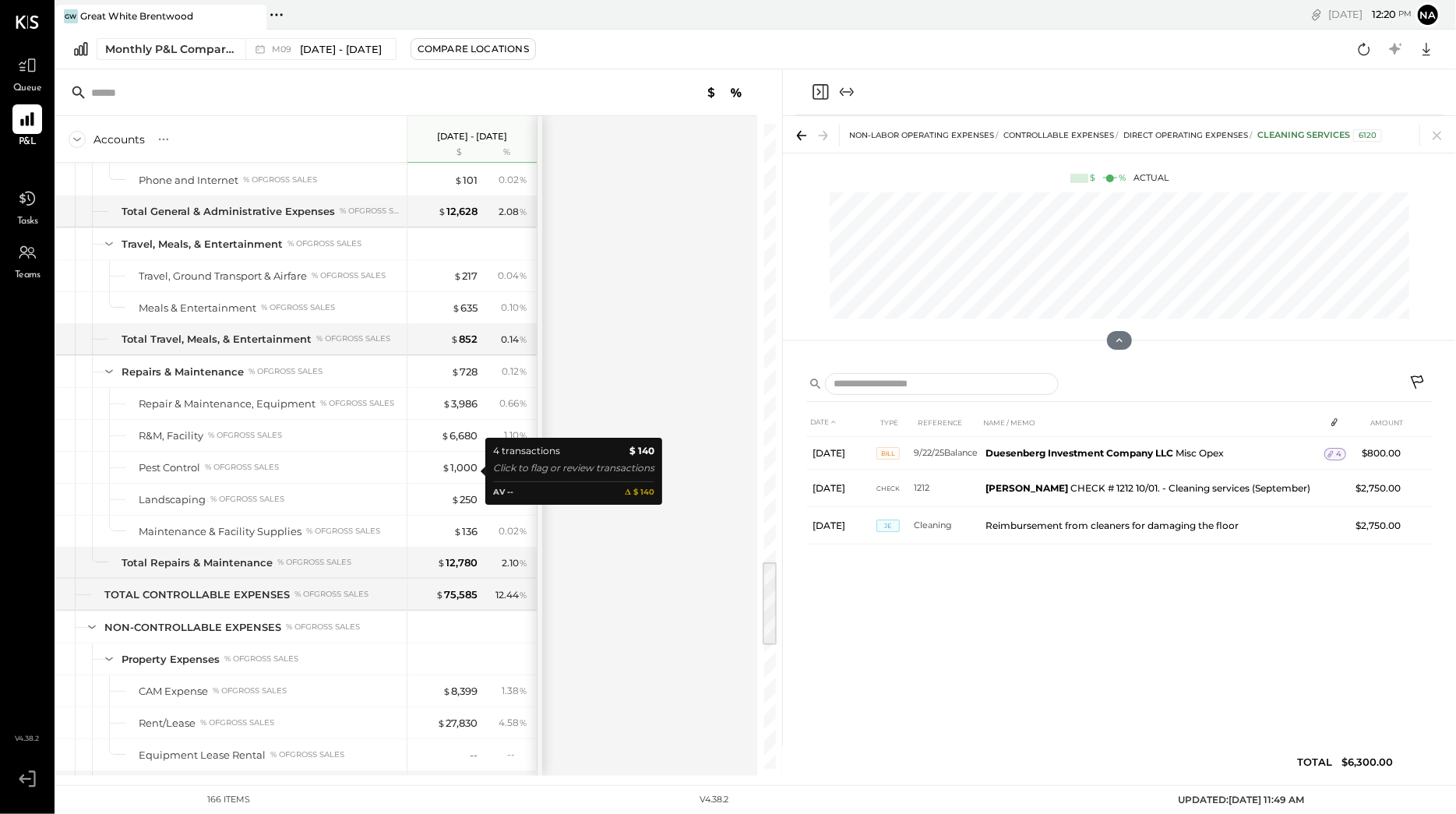
scroll to position [3295, 0]
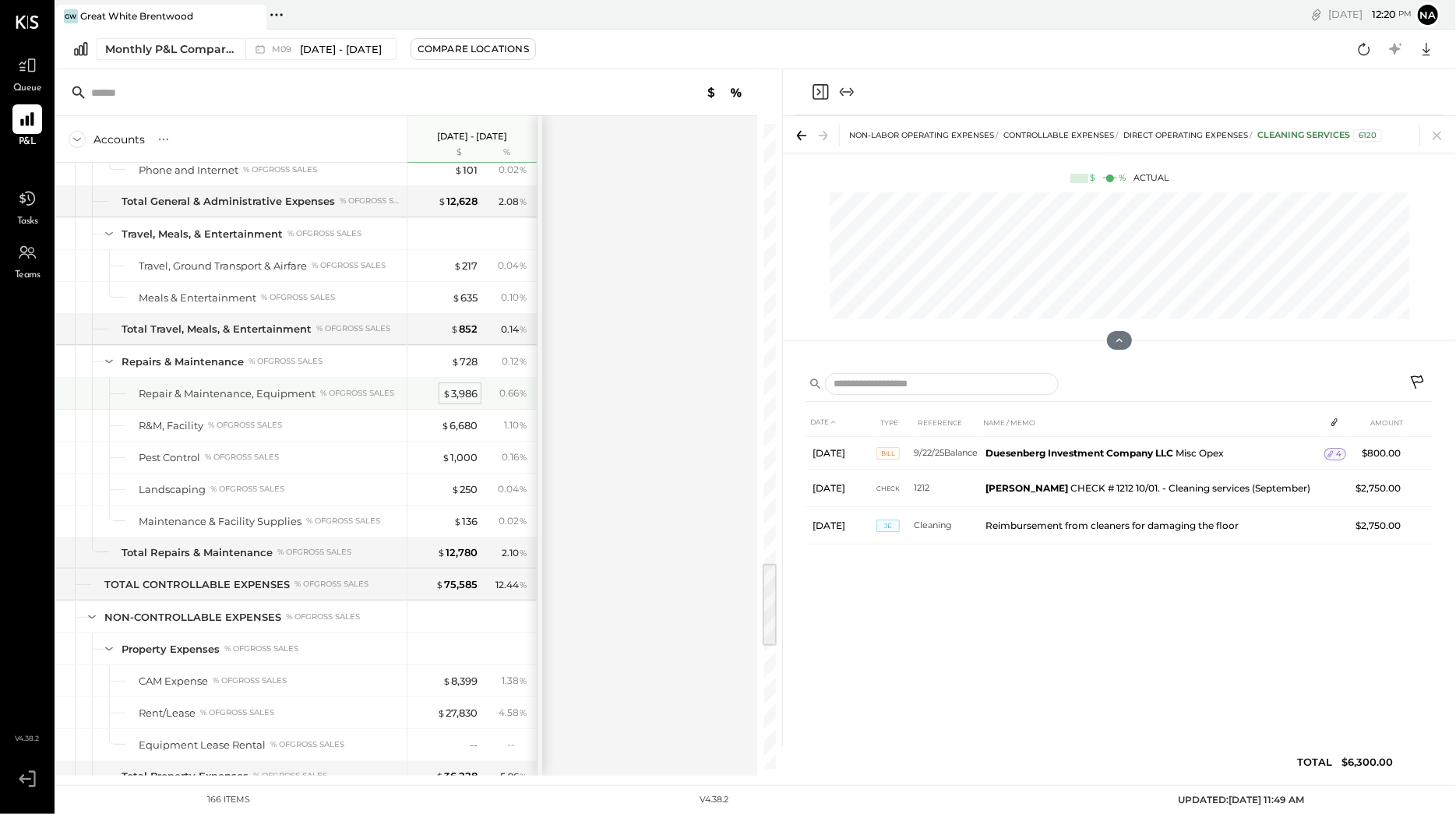
click at [450, 402] on div "$ 3,986" at bounding box center [459, 393] width 35 height 14
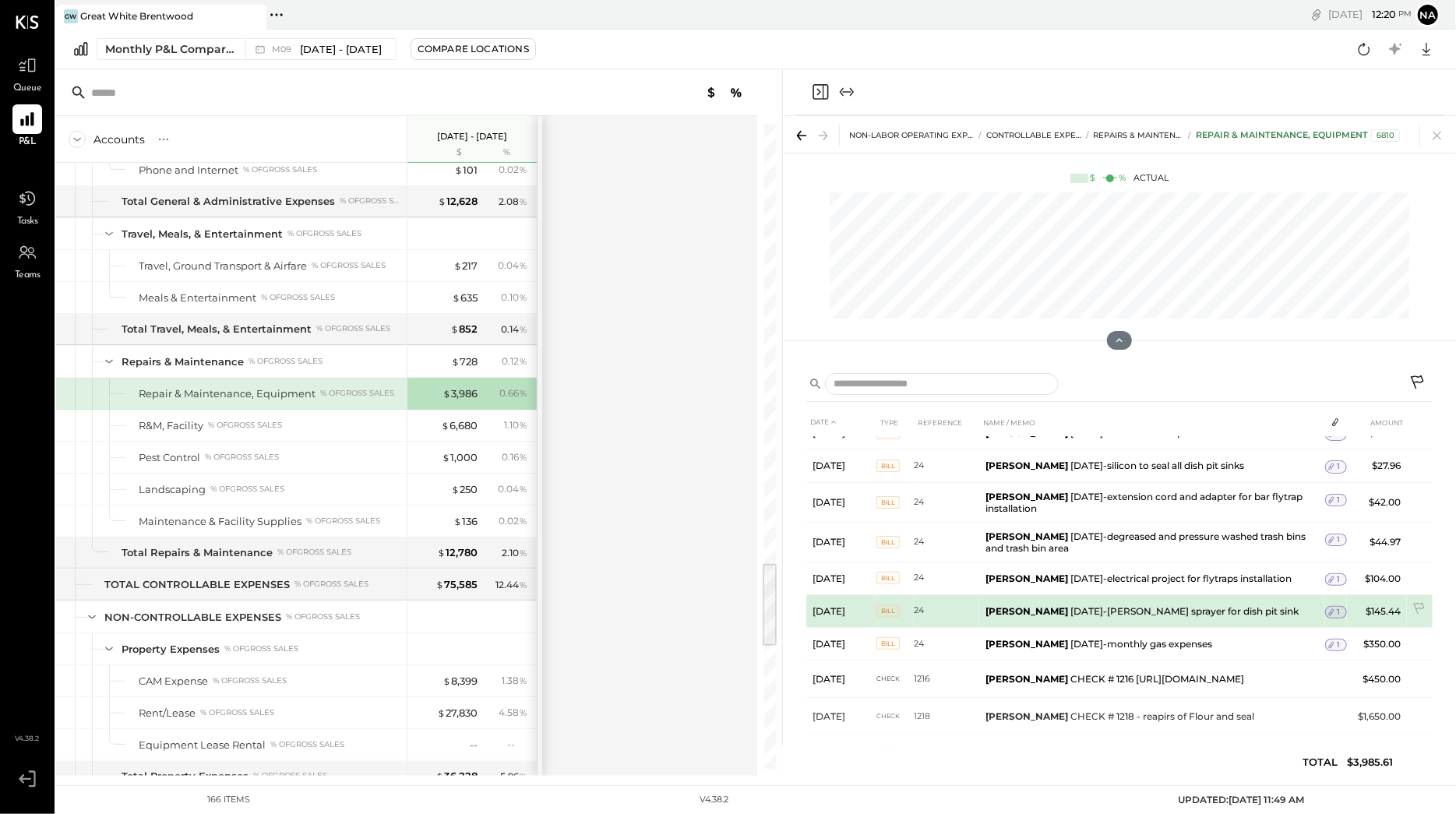
scroll to position [73, 0]
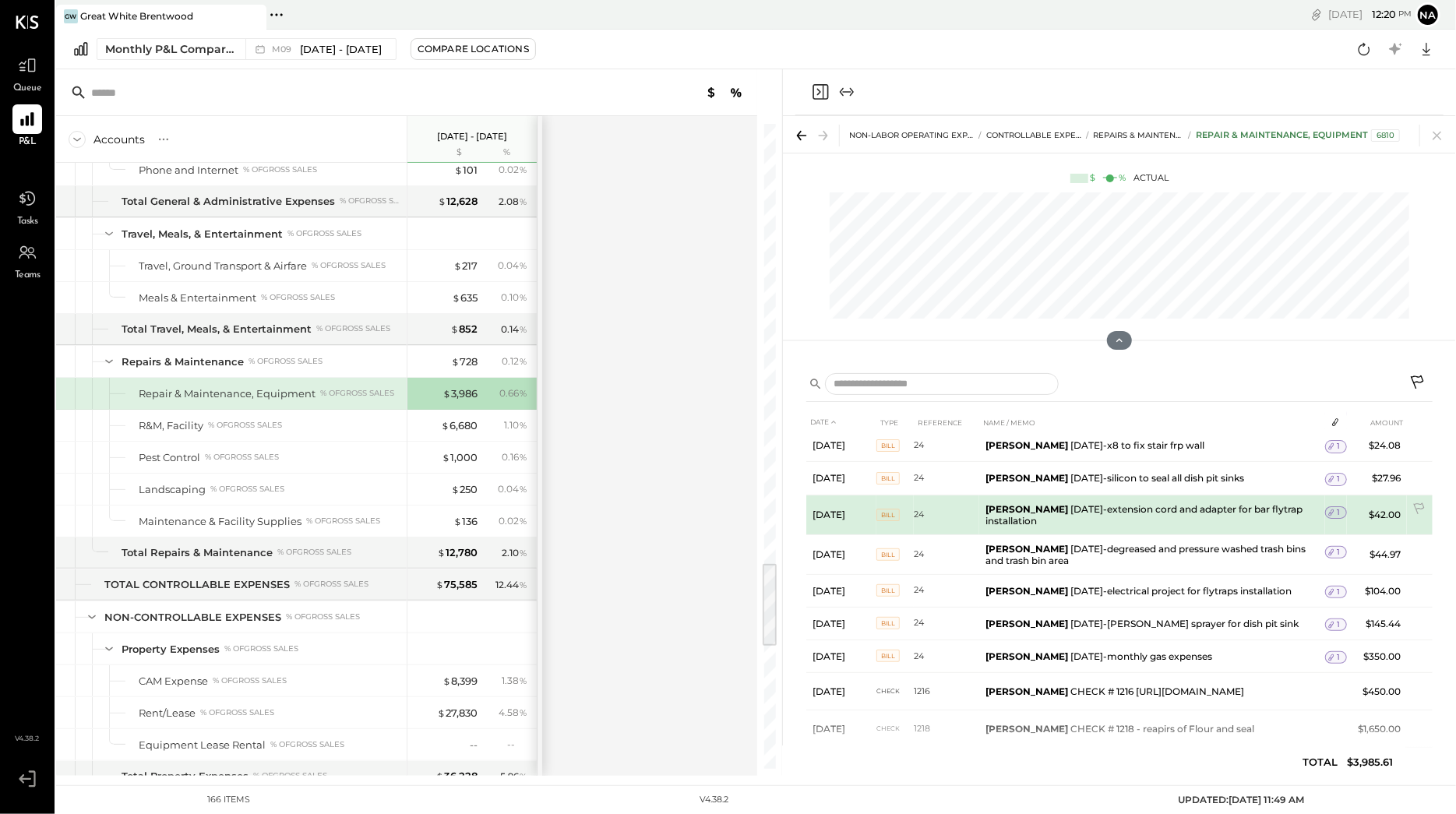
click at [1078, 535] on td "Gustavo Arias August 9-extension cord and adapter for bar flytrap installation" at bounding box center [1152, 515] width 345 height 40
click at [1335, 517] on icon at bounding box center [1331, 513] width 11 height 11
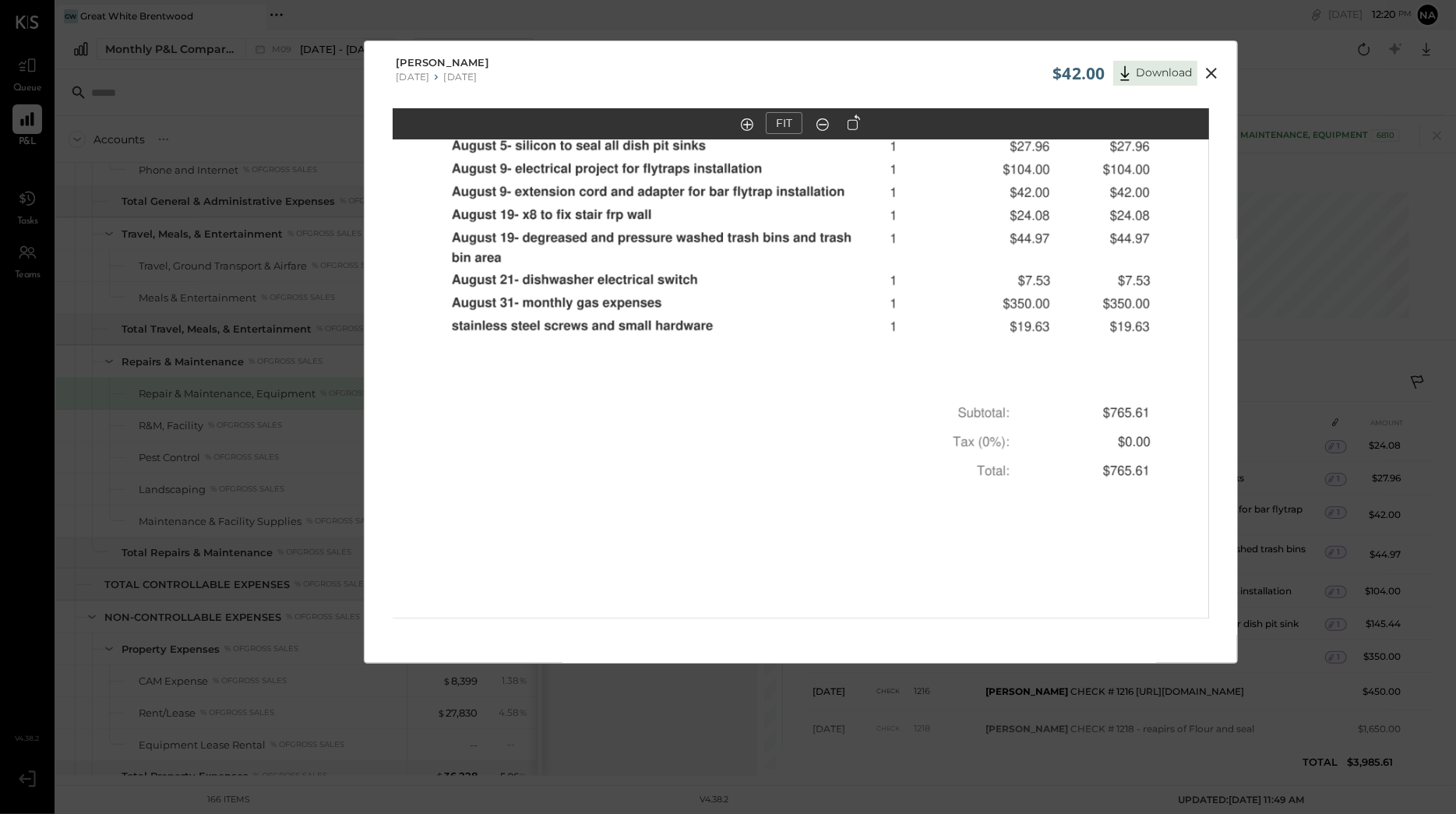
click at [1211, 71] on icon at bounding box center [1211, 73] width 19 height 19
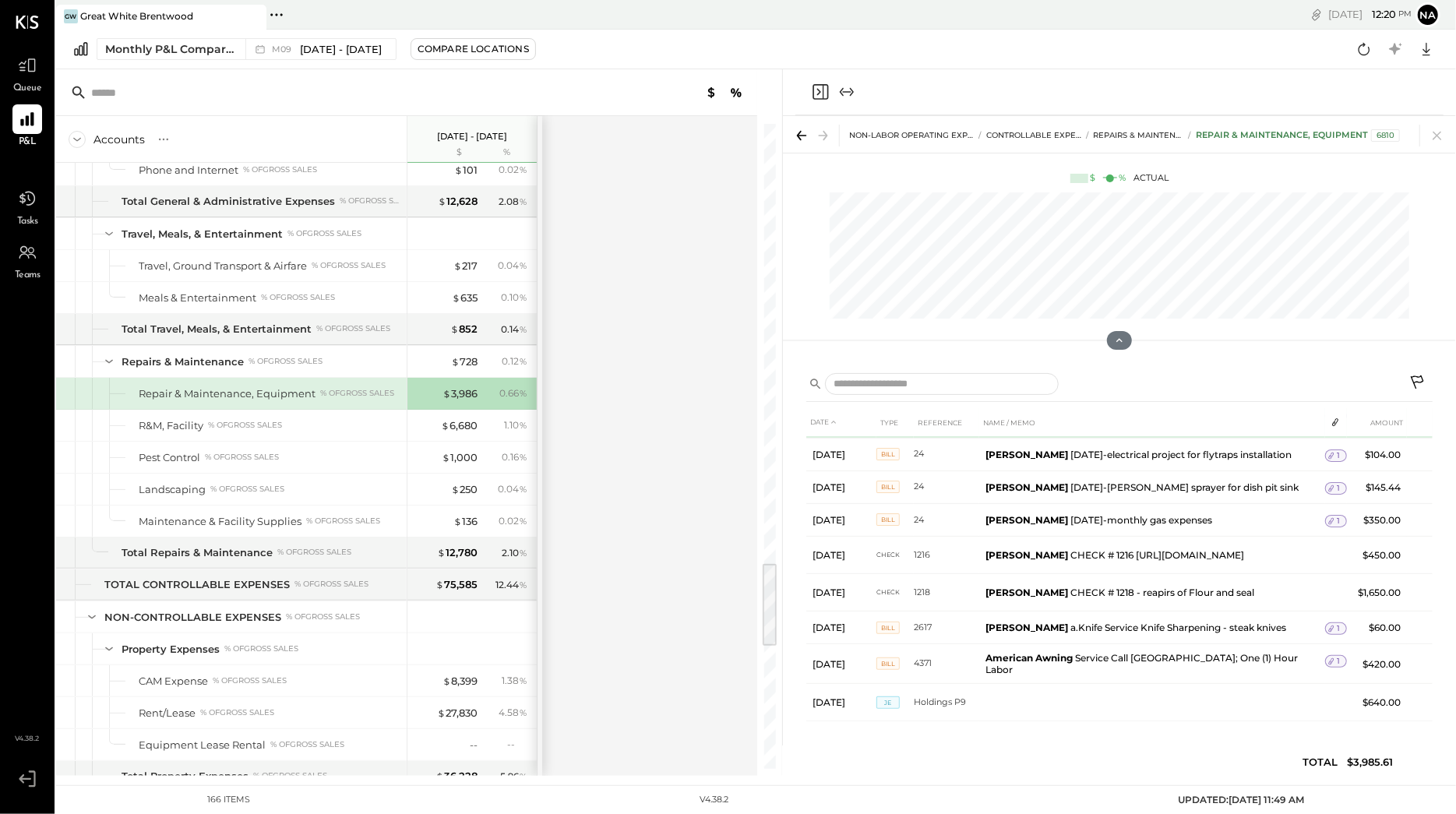
scroll to position [241, 0]
click at [1362, 41] on icon at bounding box center [1364, 49] width 20 height 20
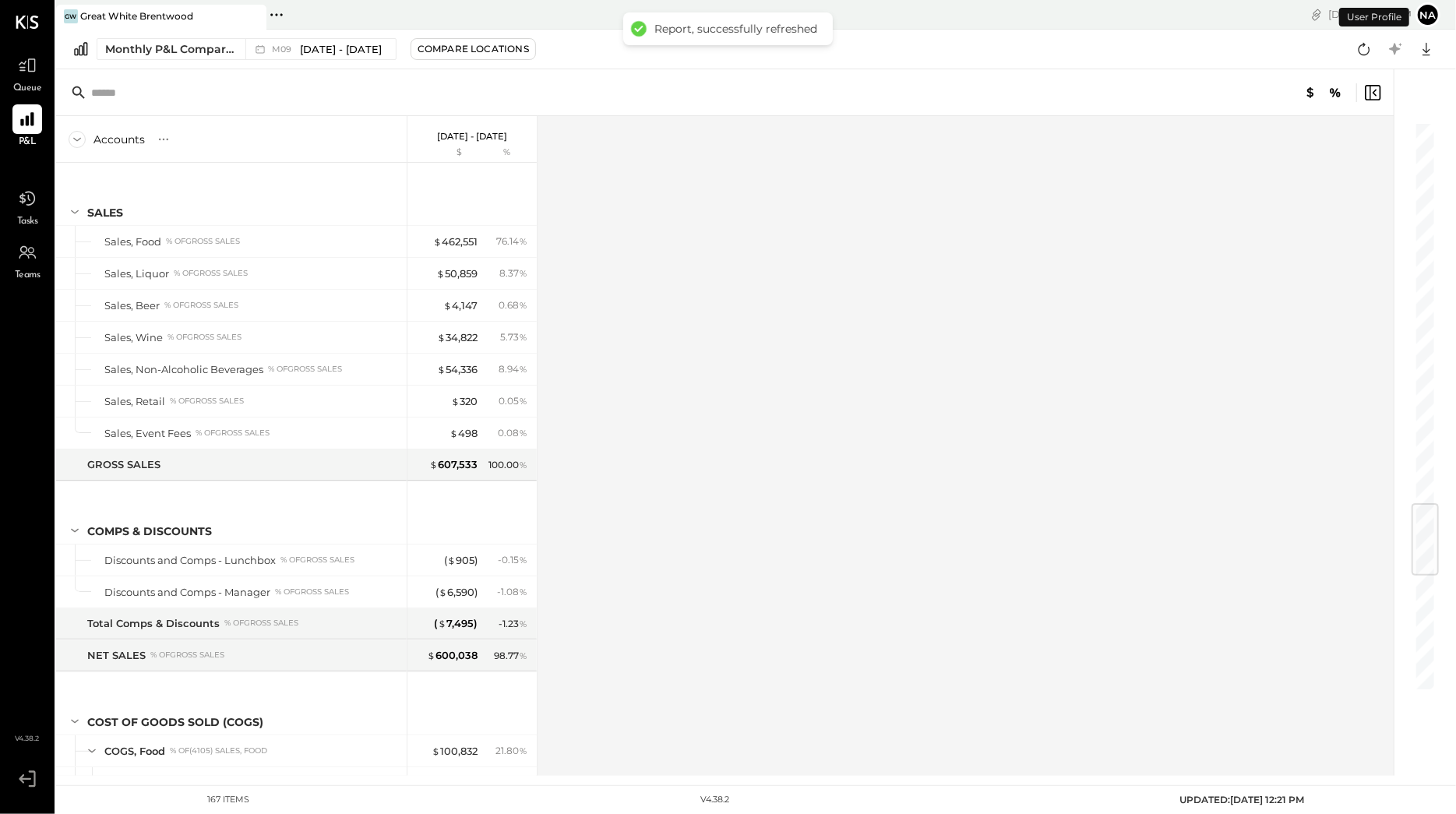
scroll to position [3261, 0]
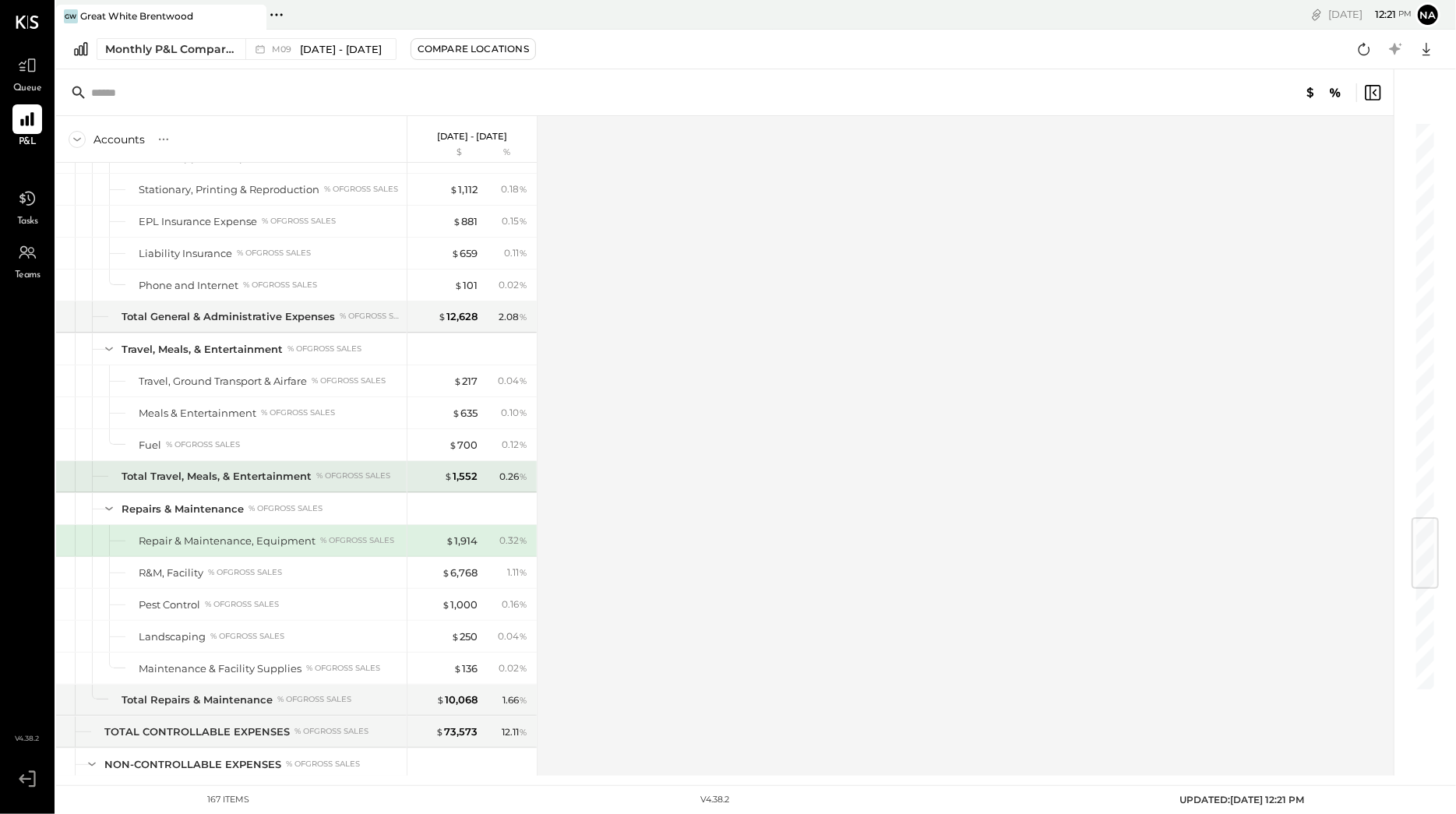
scroll to position [3376, 0]
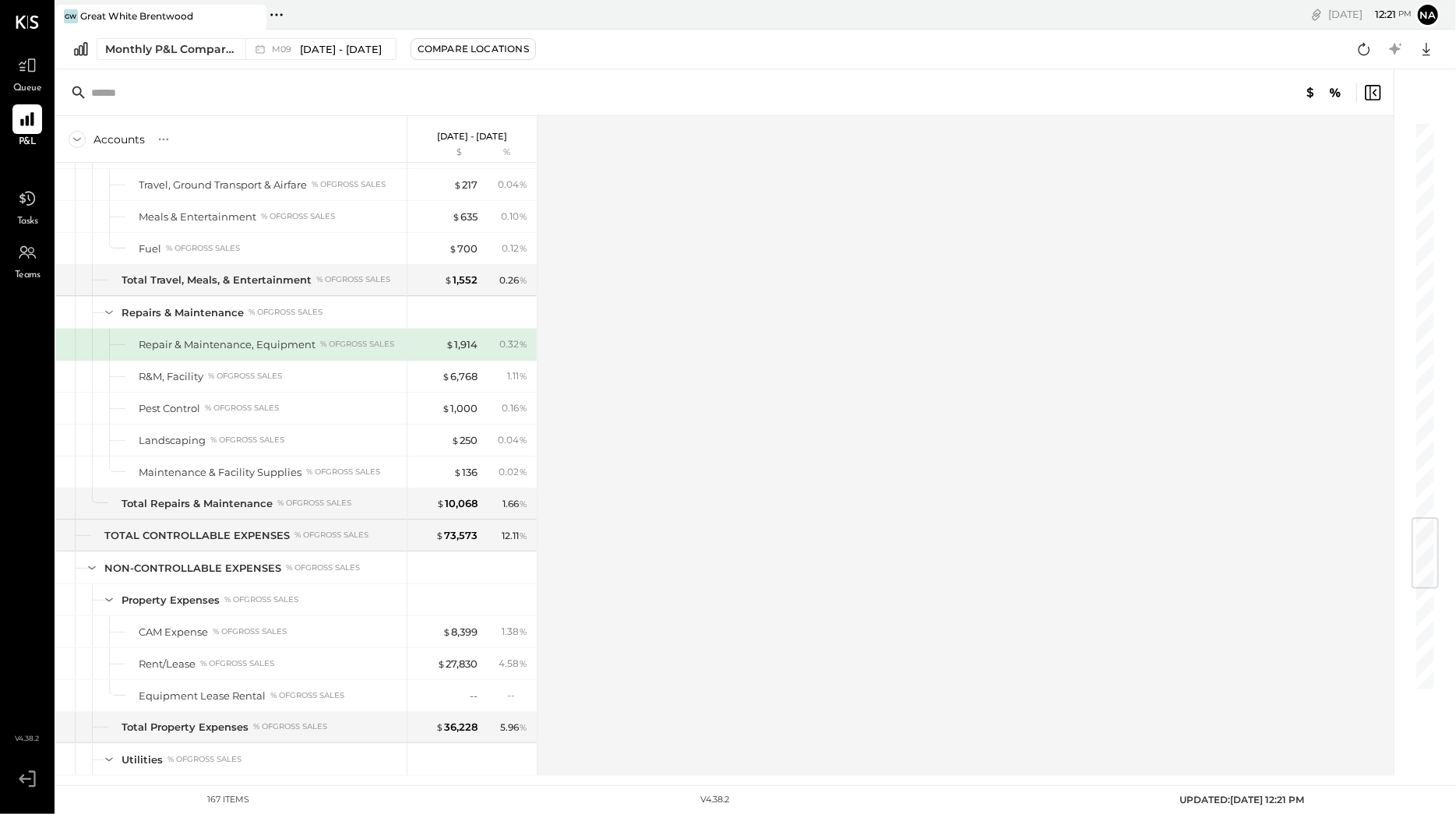
click at [443, 352] on div "$ 1,914" at bounding box center [446, 345] width 62 height 14
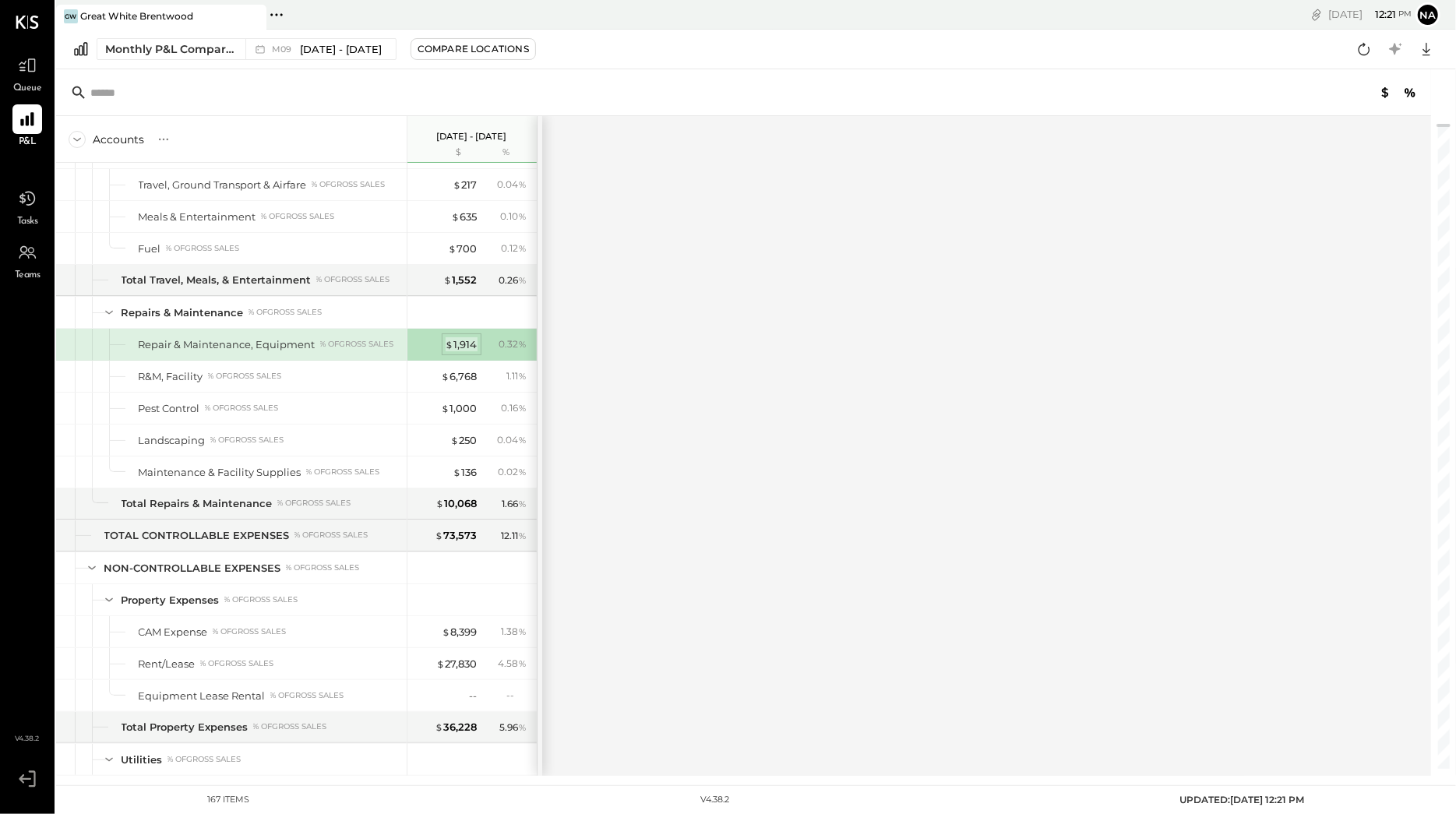
scroll to position [3375, 0]
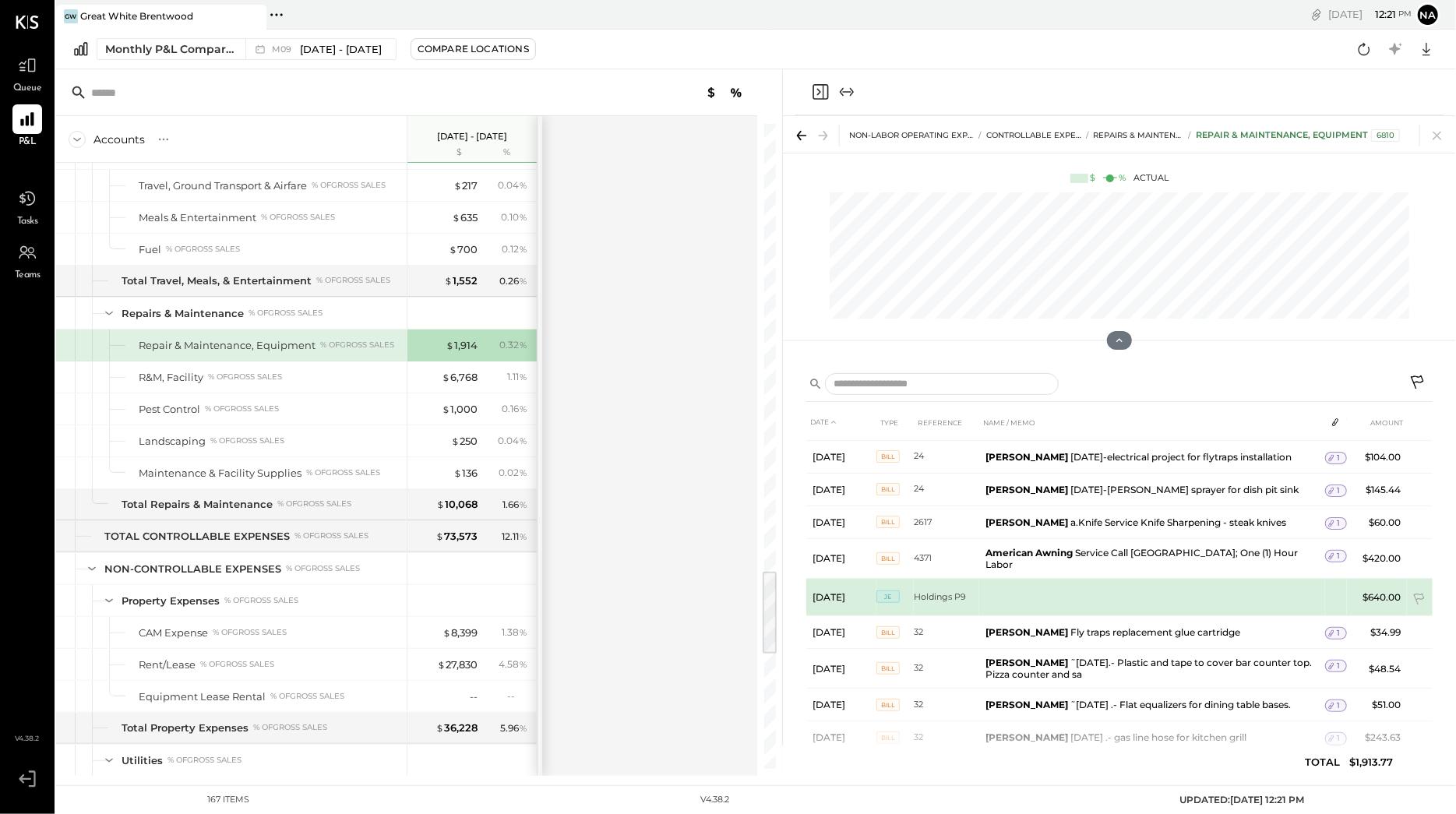
scroll to position [204, 0]
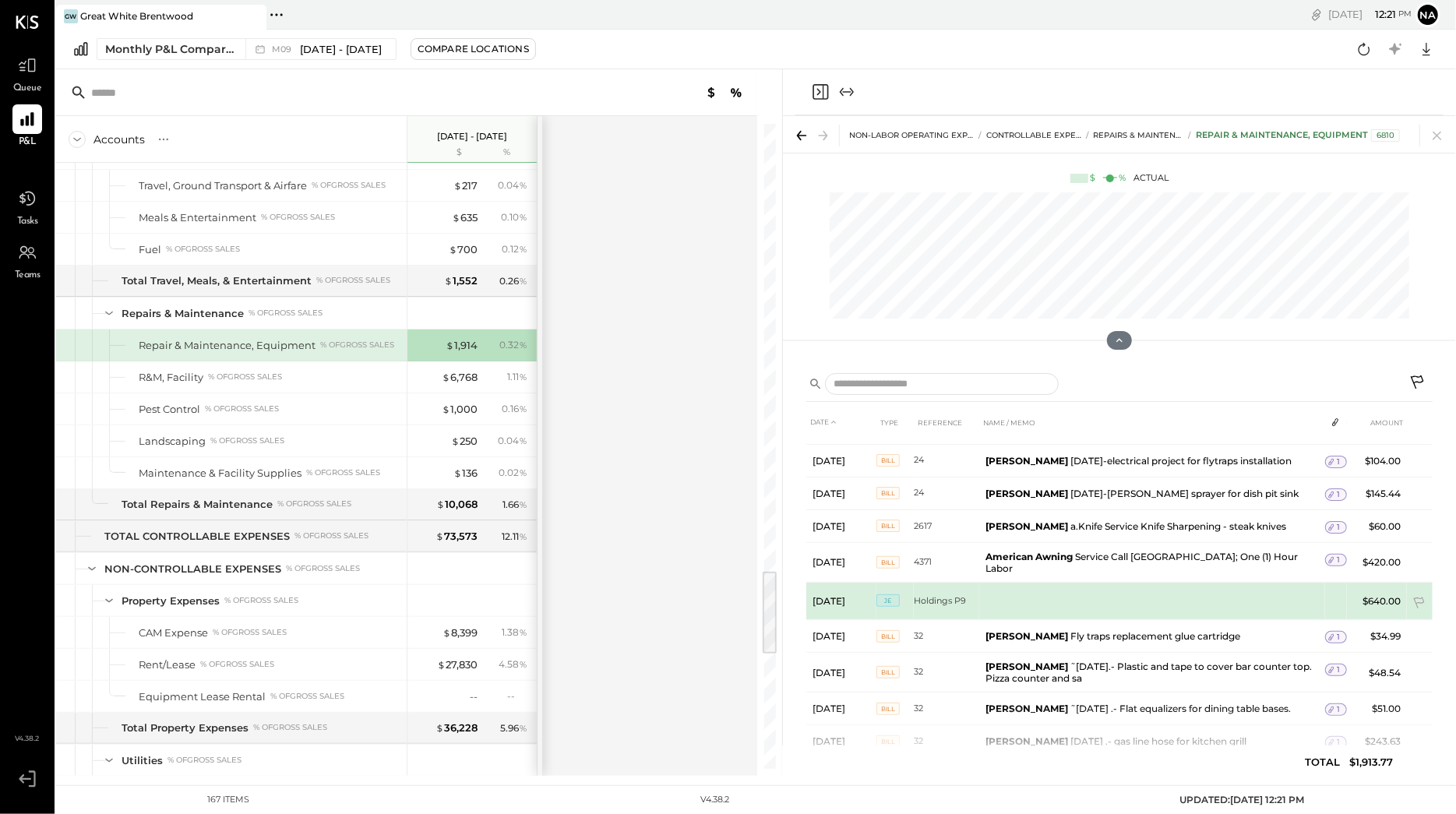
click at [1368, 602] on td "$640.00" at bounding box center [1377, 601] width 60 height 37
click at [1149, 593] on td at bounding box center [1152, 601] width 345 height 37
click at [939, 606] on td "Holdings P9" at bounding box center [947, 601] width 65 height 37
click at [877, 602] on span "JE" at bounding box center [888, 601] width 24 height 13
click at [1373, 610] on td "$640.00" at bounding box center [1377, 601] width 60 height 37
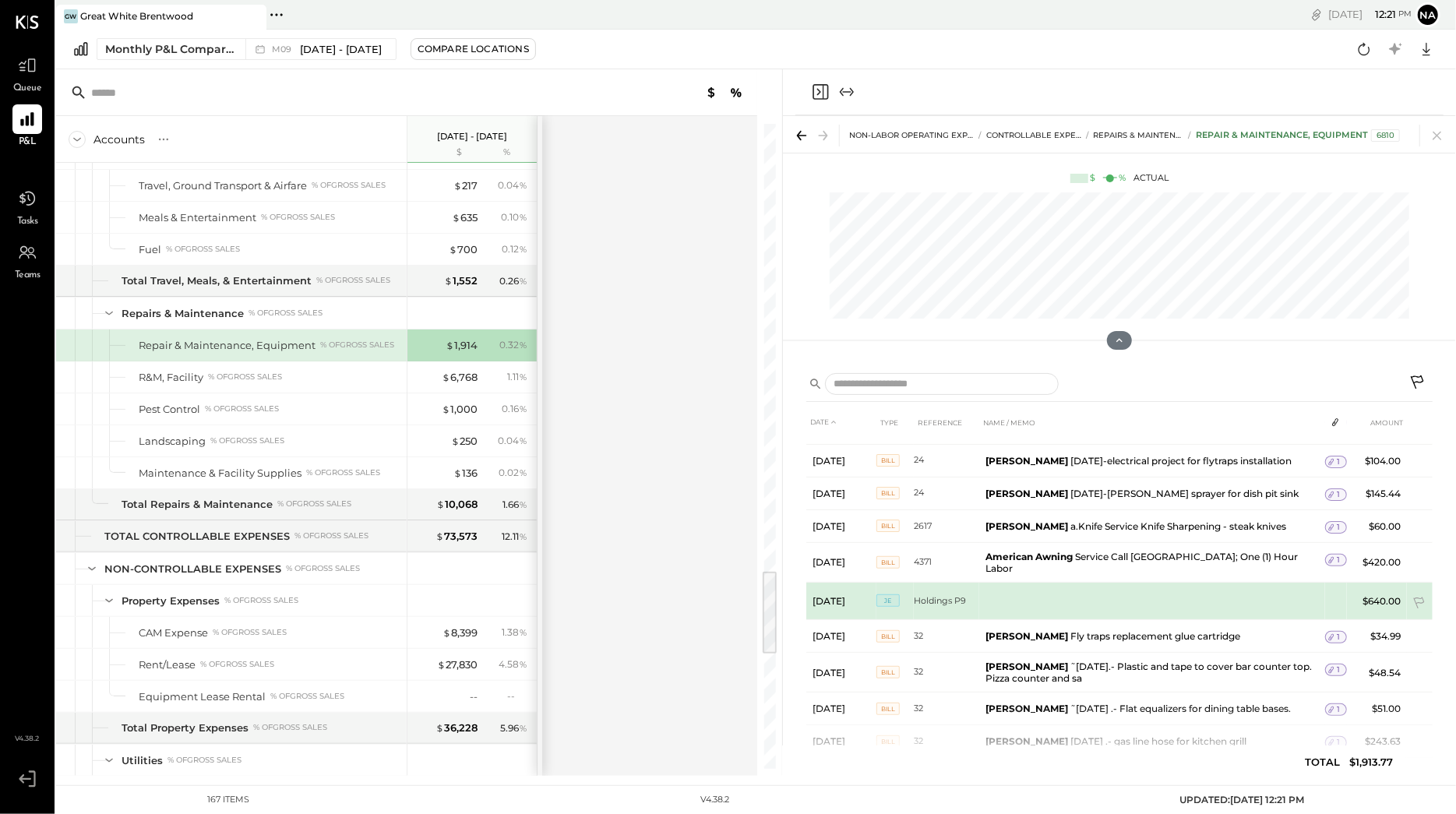
click at [1387, 602] on td "$640.00" at bounding box center [1377, 601] width 60 height 37
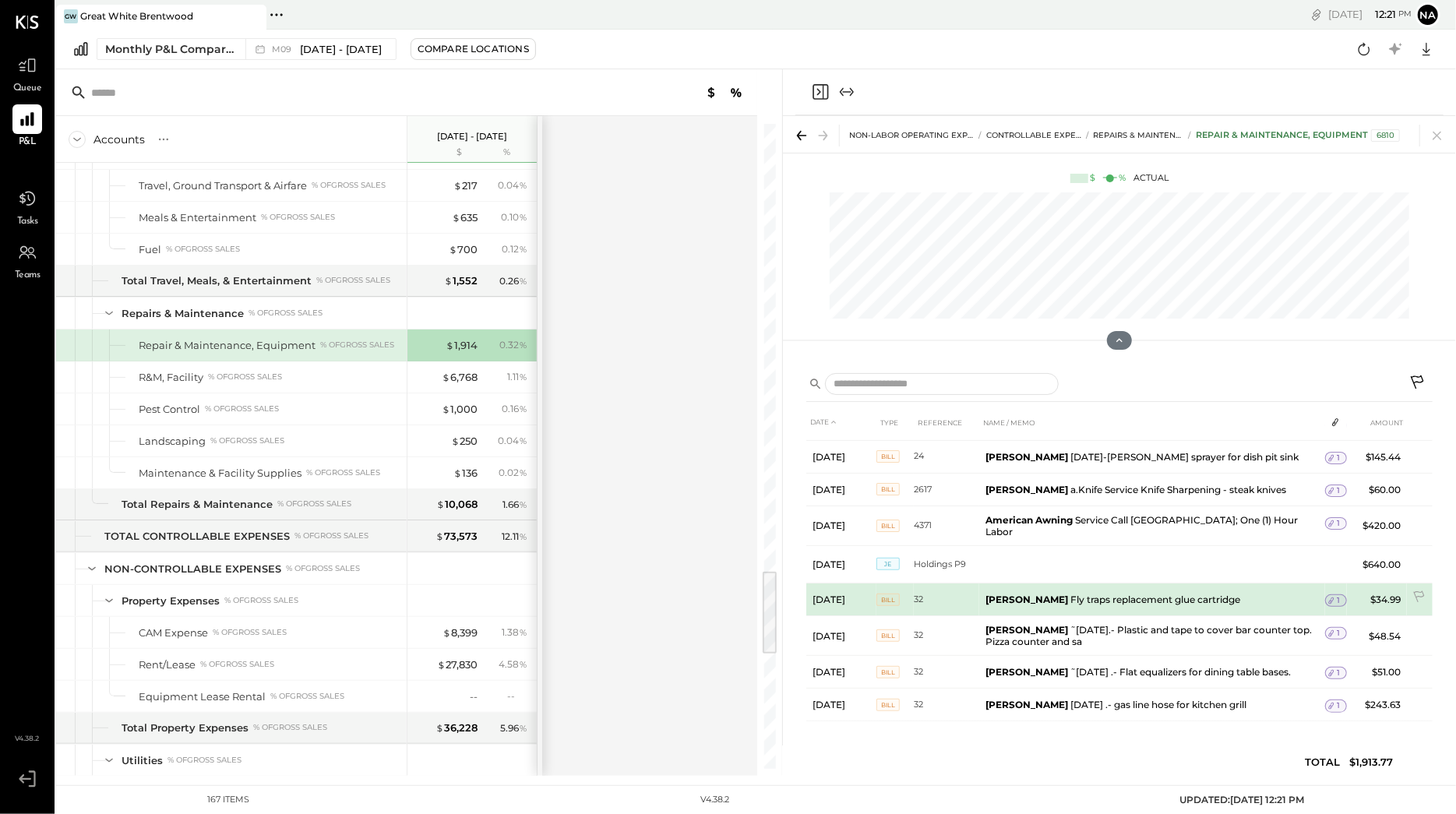
scroll to position [251, 0]
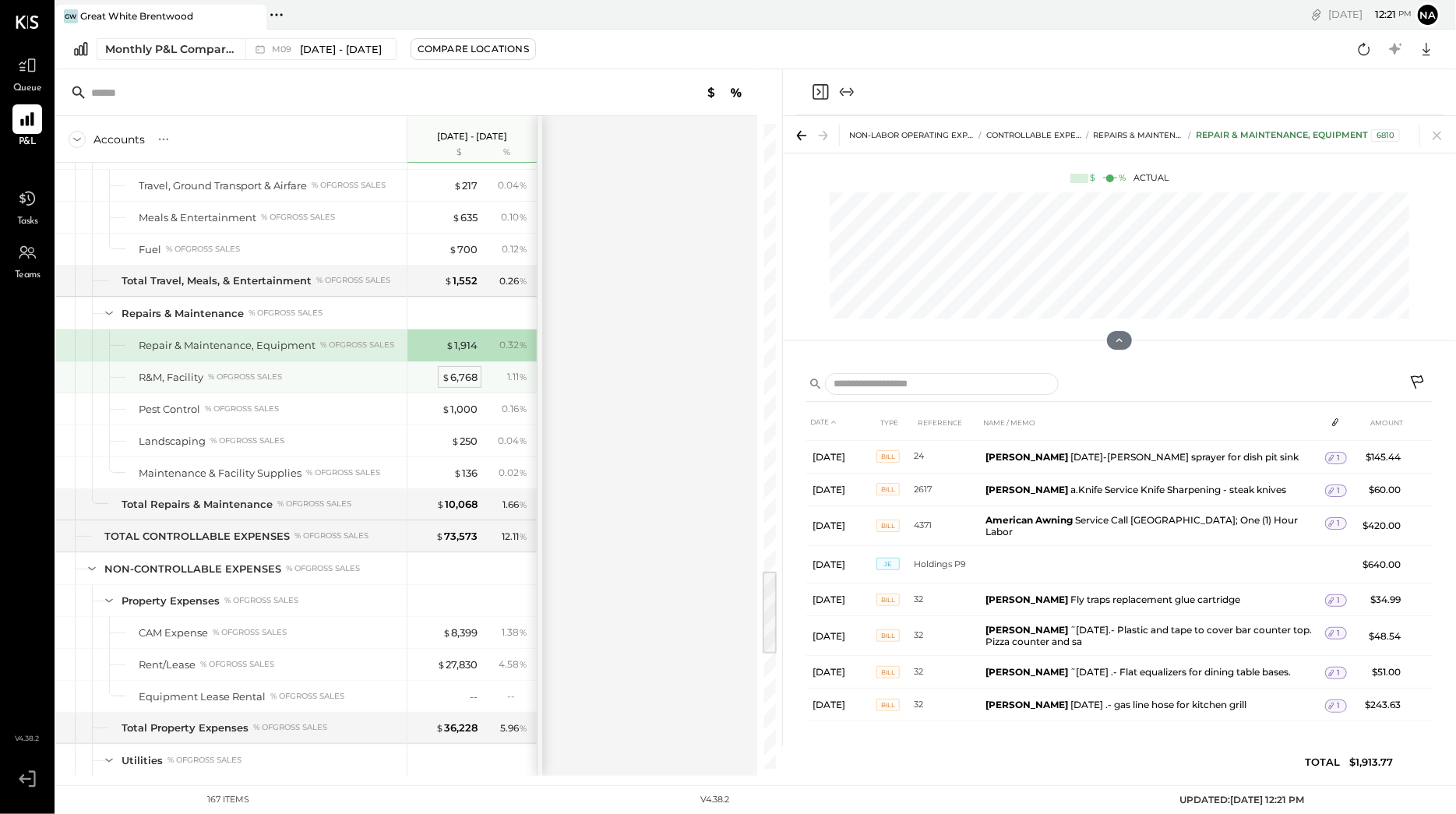
click at [470, 385] on div "$ 6,768" at bounding box center [459, 377] width 36 height 14
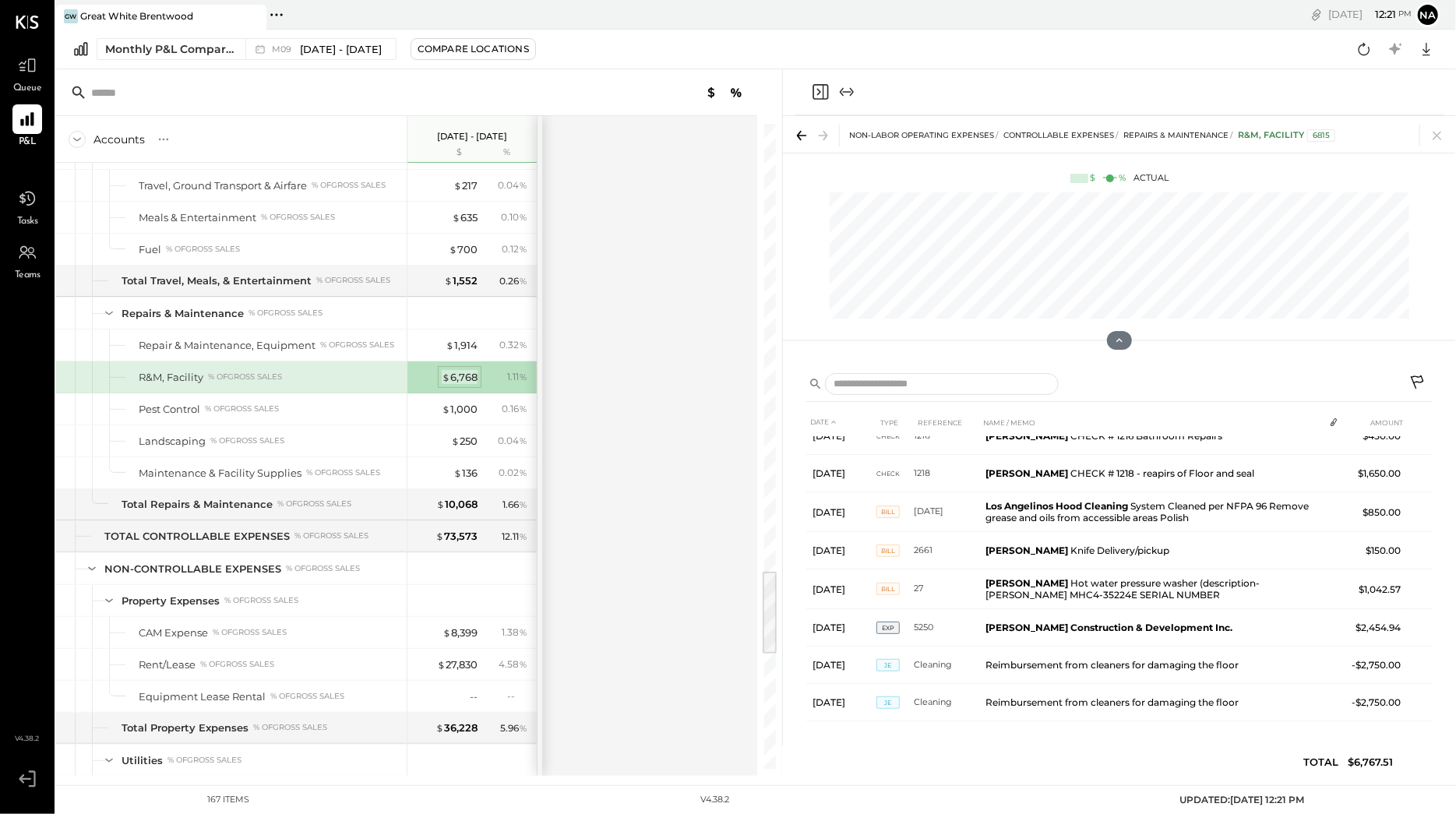
scroll to position [100, 0]
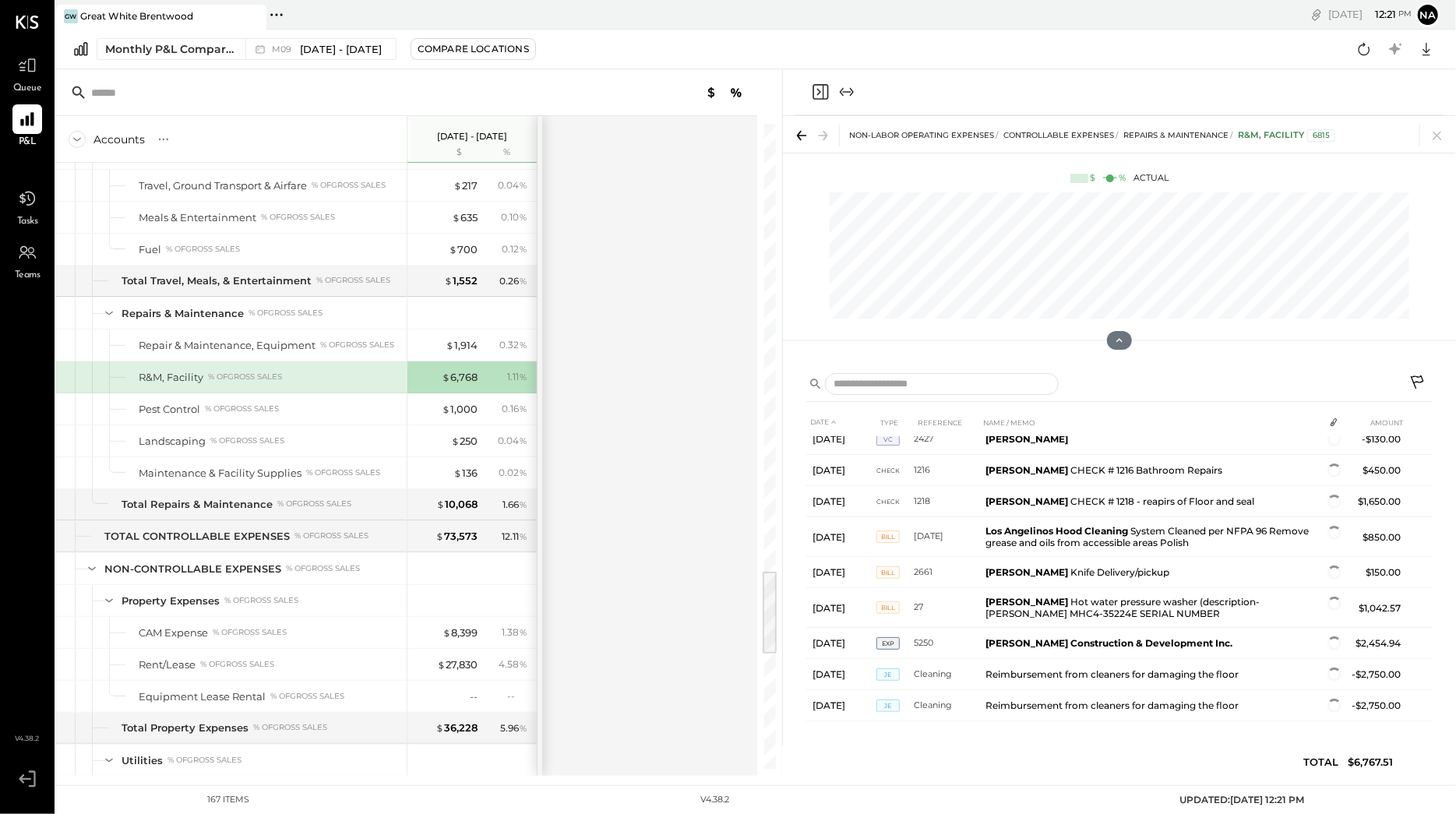
scroll to position [70, 0]
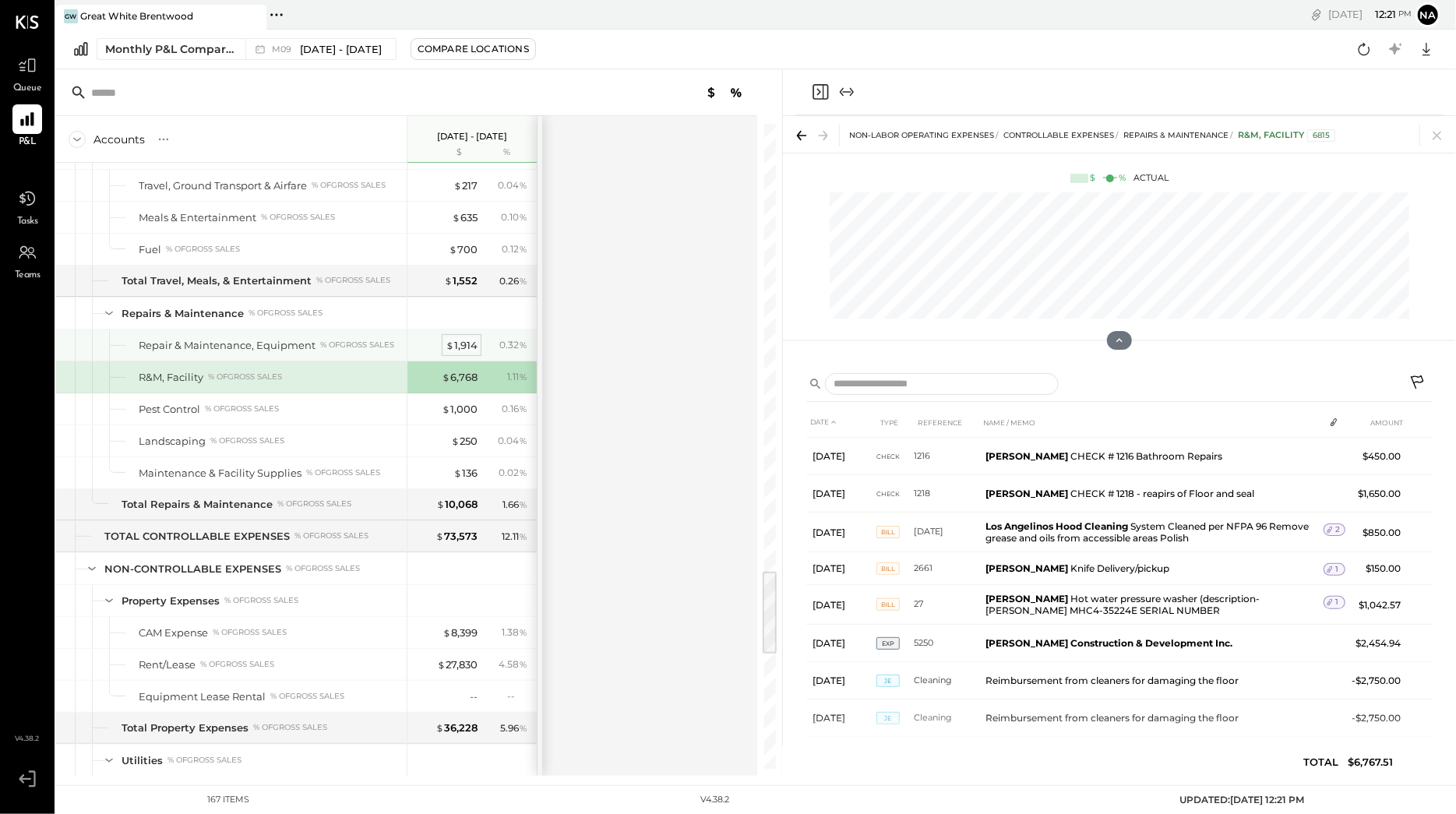
click at [470, 353] on div "$ 1,914" at bounding box center [461, 345] width 32 height 14
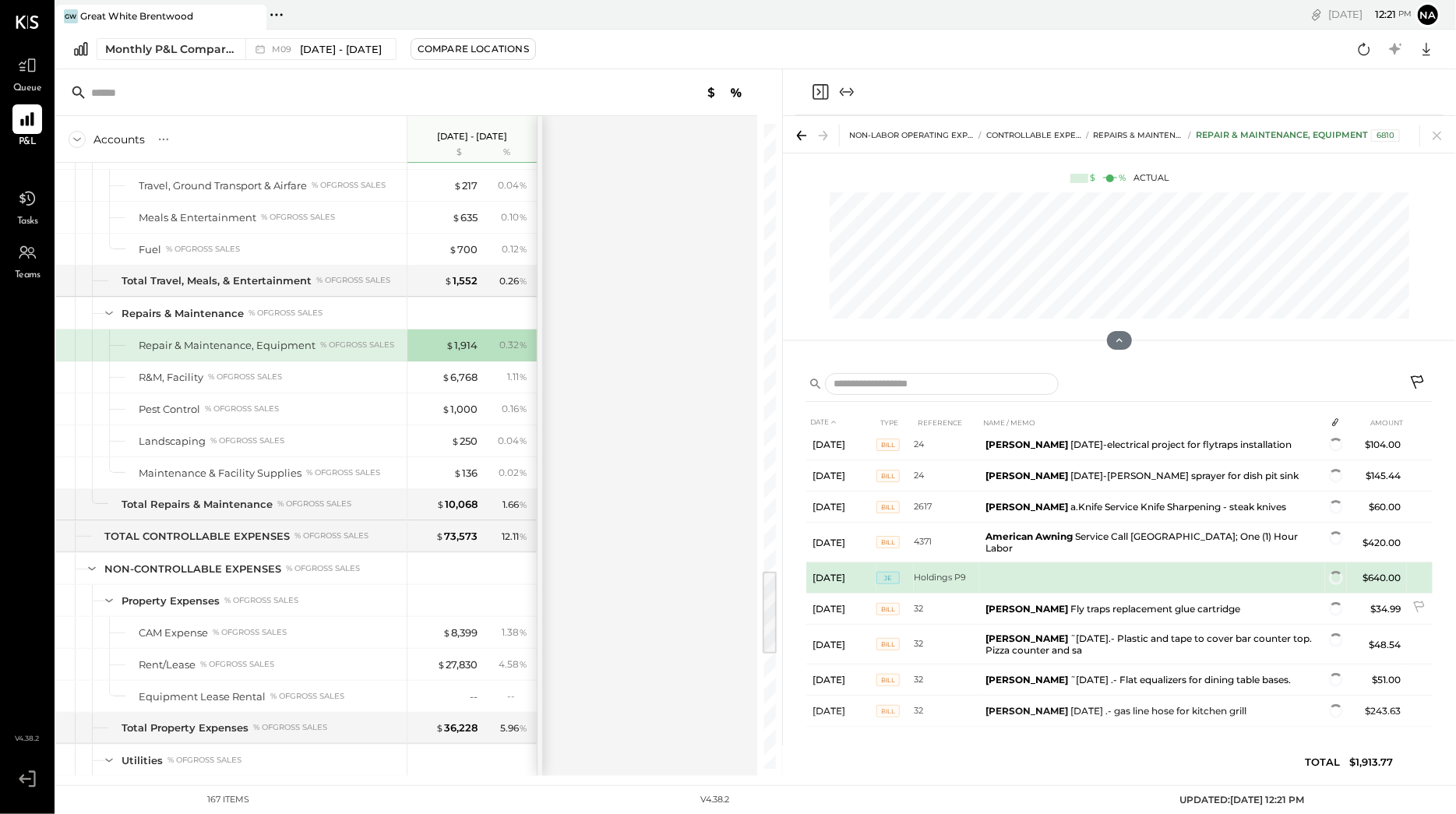
scroll to position [211, 0]
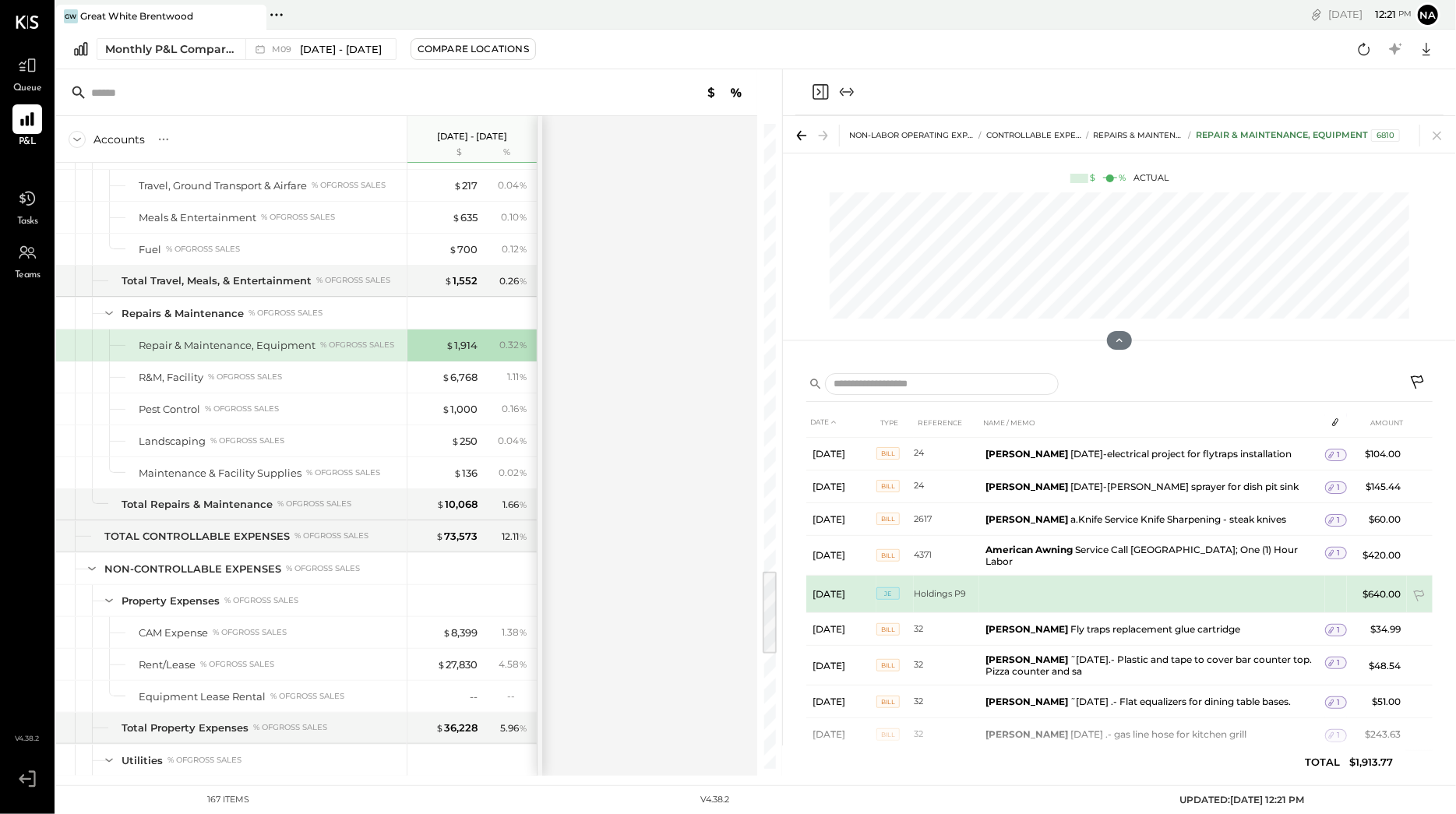
click at [1375, 605] on td "$640.00" at bounding box center [1377, 593] width 60 height 37
click at [1375, 603] on td "$640.00" at bounding box center [1377, 593] width 60 height 37
